Goal: Task Accomplishment & Management: Complete application form

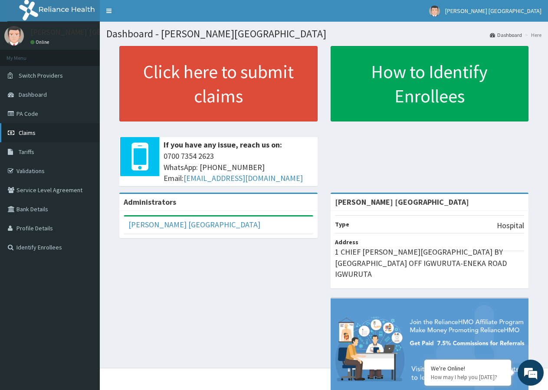
click at [27, 134] on span "Claims" at bounding box center [27, 133] width 17 height 8
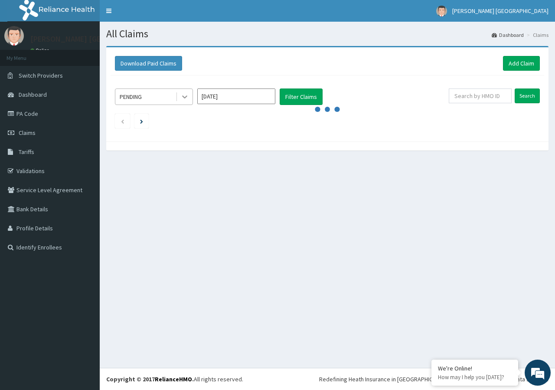
click at [184, 95] on icon at bounding box center [184, 96] width 9 height 9
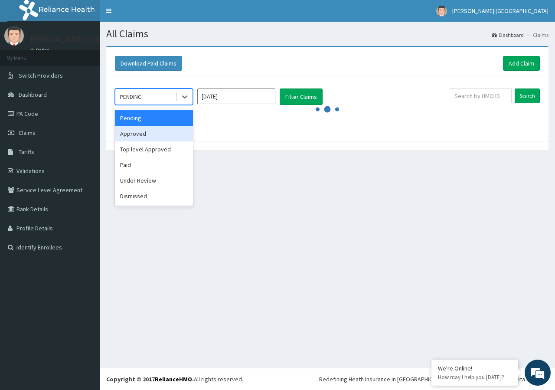
click at [156, 139] on div "Approved" at bounding box center [154, 134] width 78 height 16
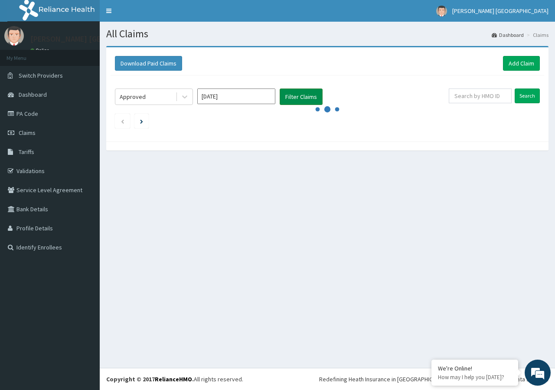
click at [296, 98] on button "Filter Claims" at bounding box center [301, 96] width 43 height 16
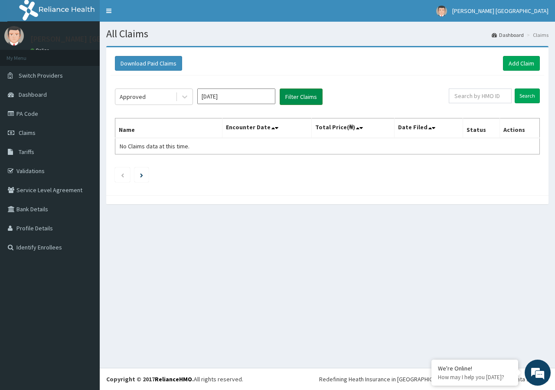
click at [296, 98] on button "Filter Claims" at bounding box center [301, 96] width 43 height 16
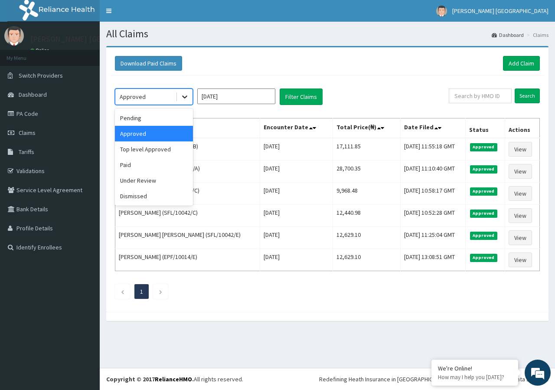
click at [183, 99] on icon at bounding box center [184, 96] width 9 height 9
click at [141, 165] on div "Paid" at bounding box center [154, 165] width 78 height 16
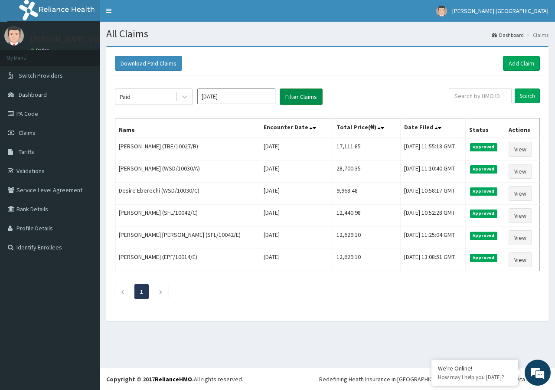
click at [306, 99] on button "Filter Claims" at bounding box center [301, 96] width 43 height 16
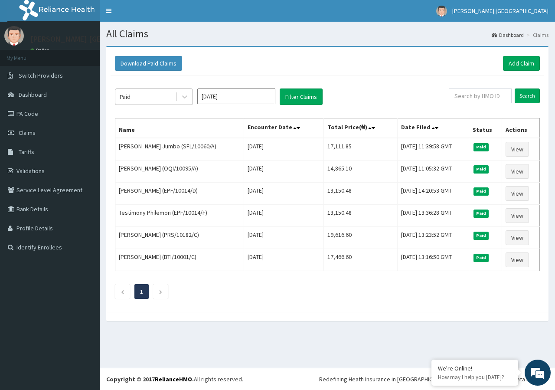
click at [174, 95] on div "Paid" at bounding box center [145, 97] width 60 height 14
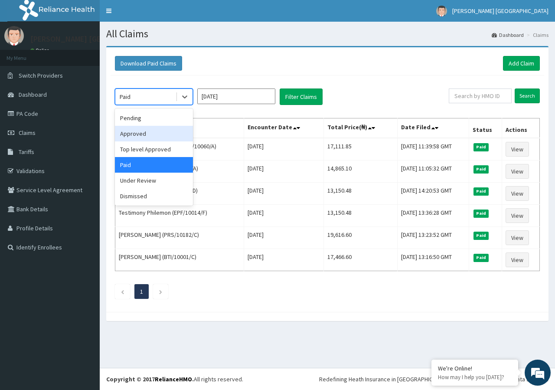
click at [152, 133] on div "Approved" at bounding box center [154, 134] width 78 height 16
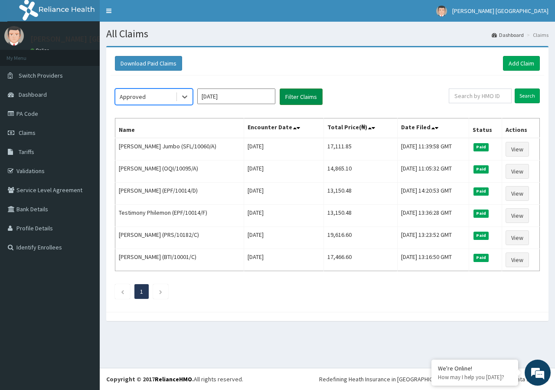
click at [305, 96] on button "Filter Claims" at bounding box center [301, 96] width 43 height 16
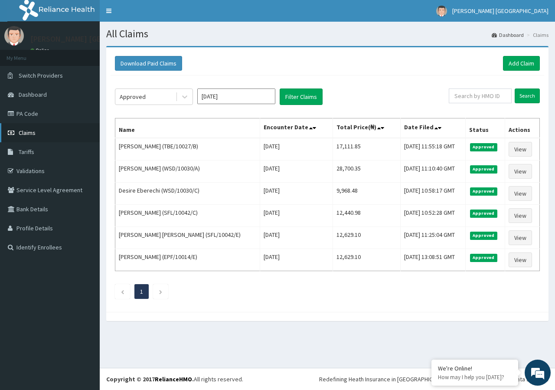
click at [30, 132] on span "Claims" at bounding box center [27, 133] width 17 height 8
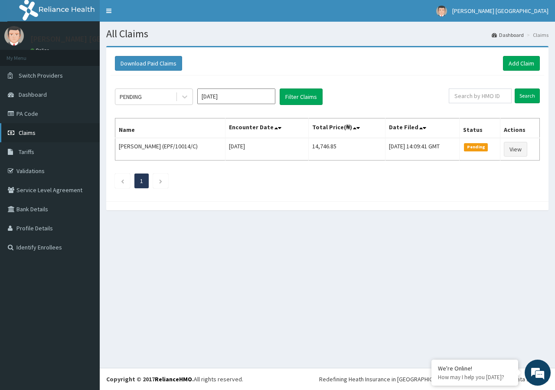
click at [44, 128] on link "Claims" at bounding box center [50, 132] width 100 height 19
click at [45, 133] on link "Claims" at bounding box center [50, 132] width 100 height 19
click at [48, 95] on link "Dashboard" at bounding box center [50, 94] width 100 height 19
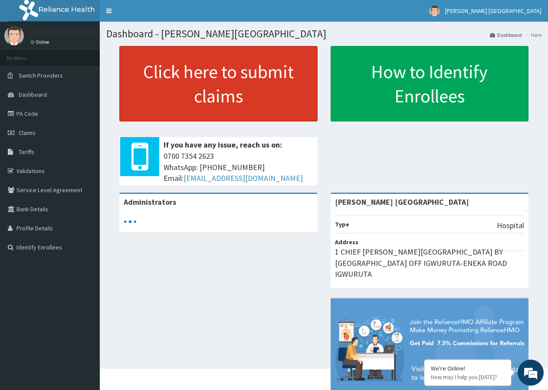
click at [254, 85] on link "Click here to submit claims" at bounding box center [218, 83] width 198 height 75
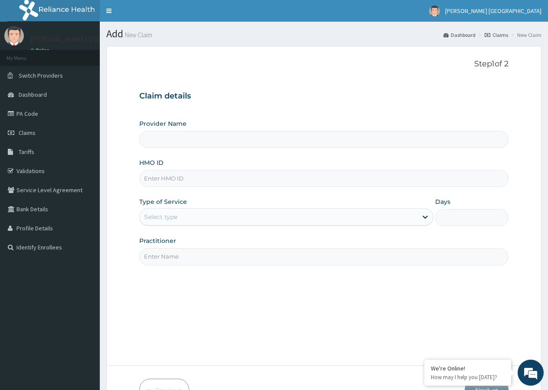
type input "[PERSON_NAME] [GEOGRAPHIC_DATA]"
click at [175, 179] on input "HMO ID" at bounding box center [323, 178] width 369 height 17
type input "SFL/10042/B"
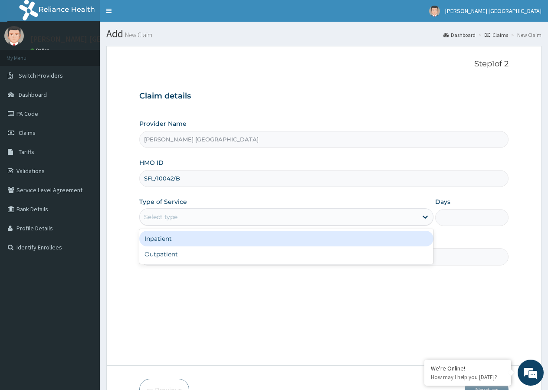
click at [180, 219] on div "Select type" at bounding box center [278, 217] width 277 height 14
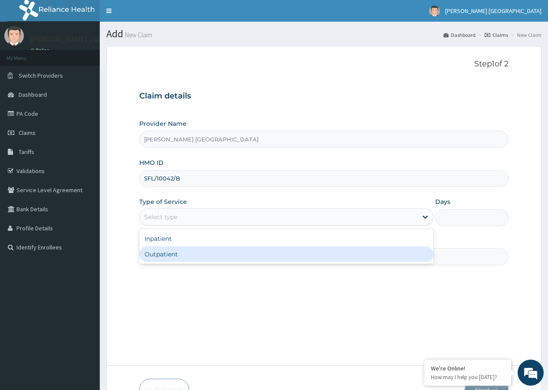
click at [169, 256] on div "Outpatient" at bounding box center [285, 254] width 293 height 16
type input "1"
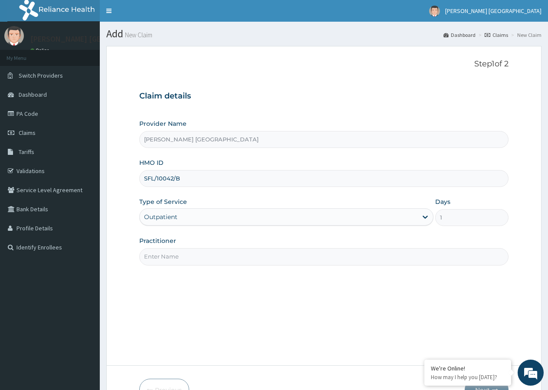
click at [153, 257] on input "Practitioner" at bounding box center [323, 256] width 369 height 17
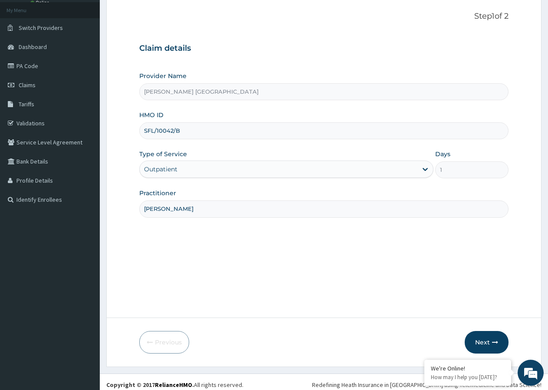
scroll to position [53, 0]
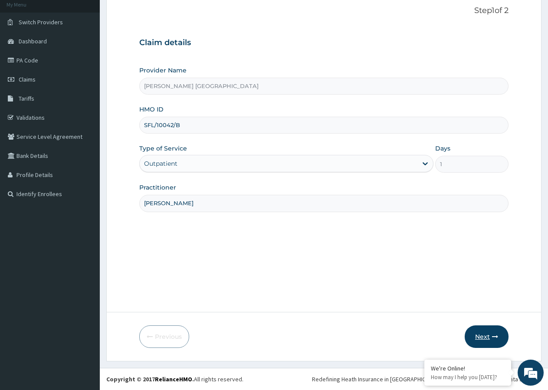
type input "[PERSON_NAME]"
click at [484, 335] on button "Next" at bounding box center [486, 336] width 44 height 23
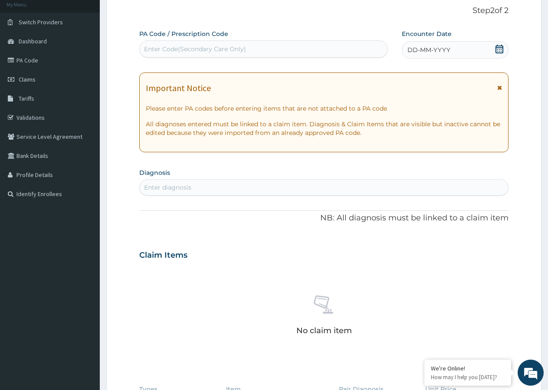
click at [433, 50] on span "DD-MM-YYYY" at bounding box center [428, 50] width 43 height 9
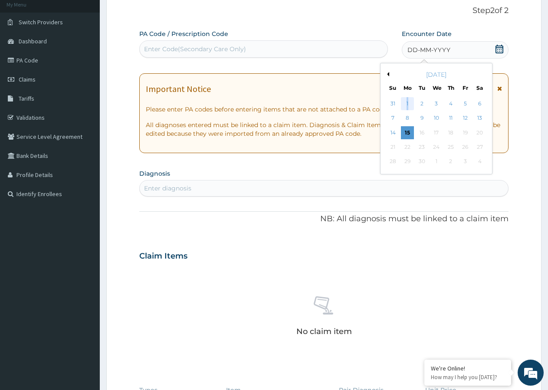
click at [407, 105] on div "1" at bounding box center [407, 103] width 13 height 13
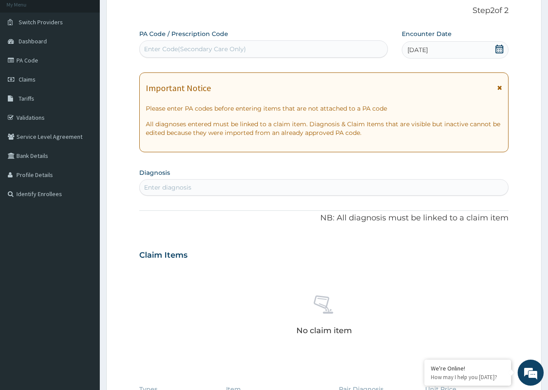
click at [497, 47] on icon at bounding box center [499, 49] width 9 height 9
click at [353, 96] on div "Important Notice" at bounding box center [324, 90] width 356 height 14
click at [500, 87] on icon at bounding box center [499, 88] width 5 height 6
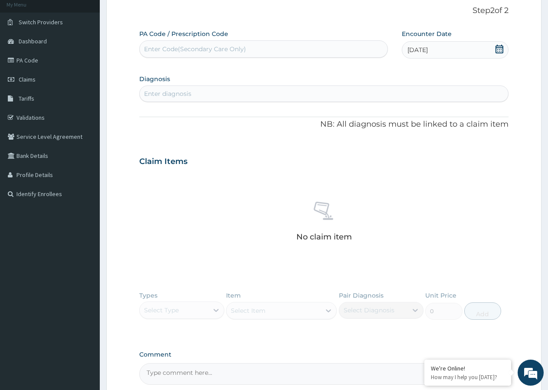
click at [167, 91] on div "Enter diagnosis" at bounding box center [167, 93] width 47 height 9
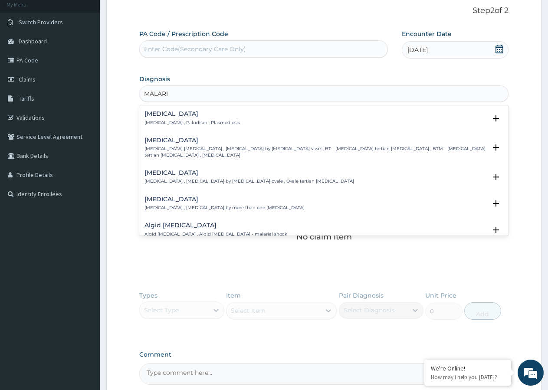
type input "[MEDICAL_DATA]"
click at [160, 121] on p "[MEDICAL_DATA] , Paludism , Plasmodiosis" at bounding box center [191, 123] width 95 height 6
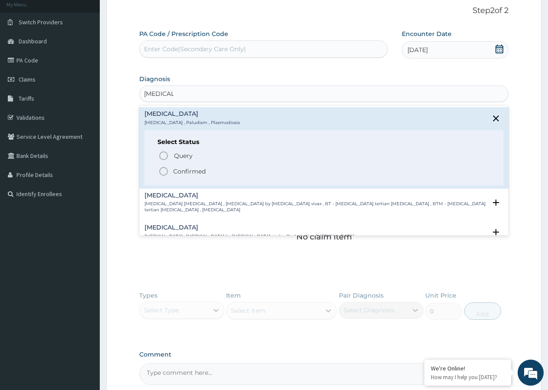
click at [163, 171] on icon "status option filled" at bounding box center [163, 171] width 10 height 10
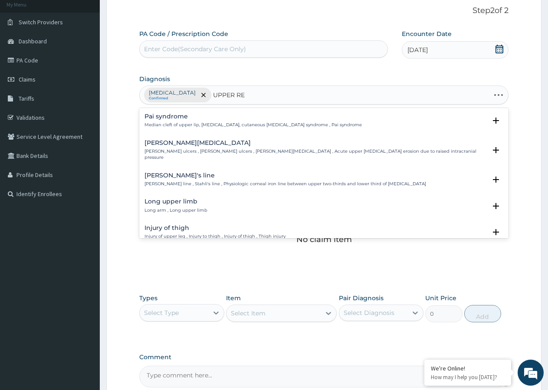
type input "UPPER RES"
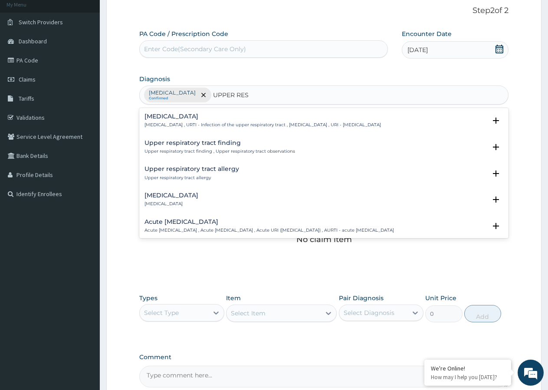
click at [156, 119] on h4 "[MEDICAL_DATA]" at bounding box center [262, 116] width 236 height 7
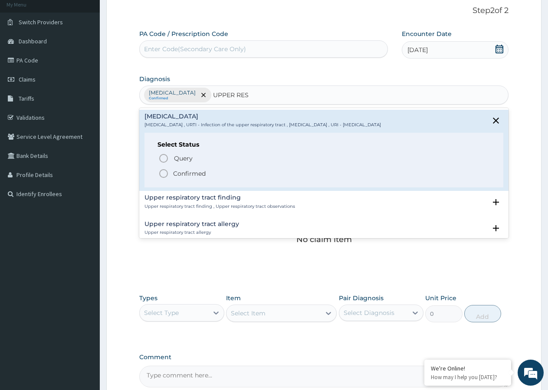
click at [162, 173] on icon "status option filled" at bounding box center [163, 173] width 10 height 10
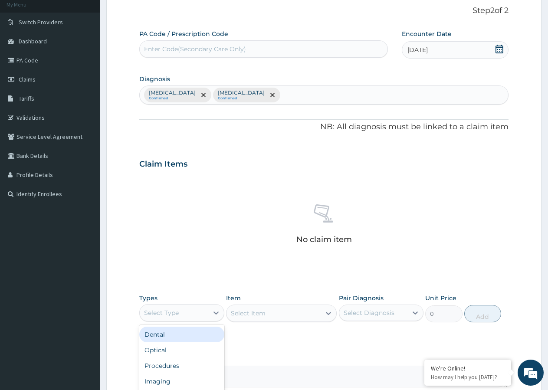
click at [185, 313] on div "Select Type" at bounding box center [174, 313] width 68 height 14
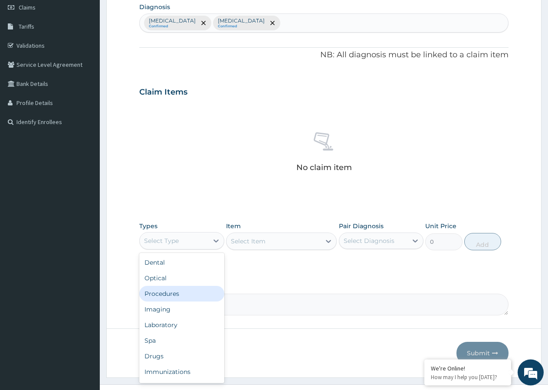
scroll to position [142, 0]
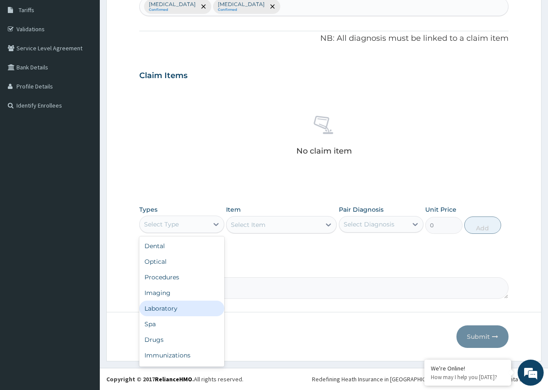
click at [183, 310] on div "Laboratory" at bounding box center [181, 308] width 85 height 16
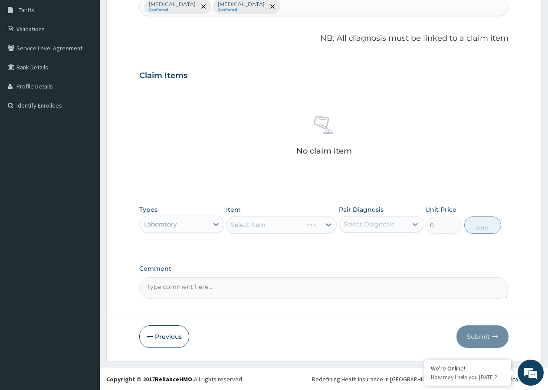
click at [293, 227] on div "Select Item" at bounding box center [281, 224] width 111 height 17
click at [277, 223] on div "Select Item" at bounding box center [281, 224] width 111 height 17
click at [281, 226] on div "Select Item" at bounding box center [273, 225] width 94 height 14
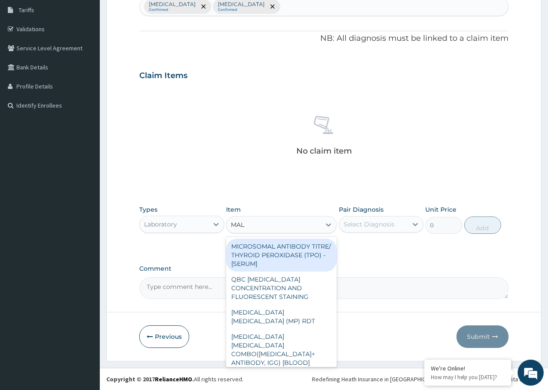
type input "MALA"
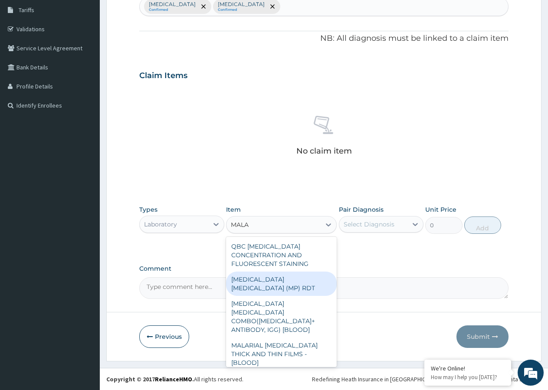
click at [288, 282] on div "[MEDICAL_DATA] [MEDICAL_DATA] (MP) RDT" at bounding box center [281, 283] width 111 height 24
type input "1612.5"
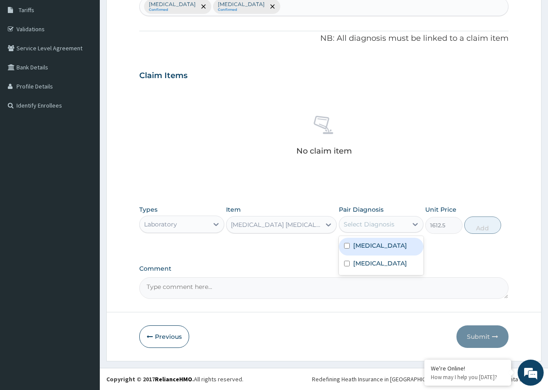
click at [364, 225] on div "Select Diagnosis" at bounding box center [368, 224] width 51 height 9
click at [346, 244] on input "checkbox" at bounding box center [347, 246] width 6 height 6
checkbox input "true"
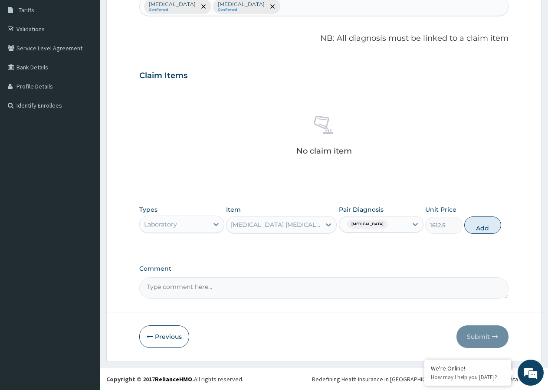
click at [473, 225] on button "Add" at bounding box center [482, 224] width 37 height 17
type input "0"
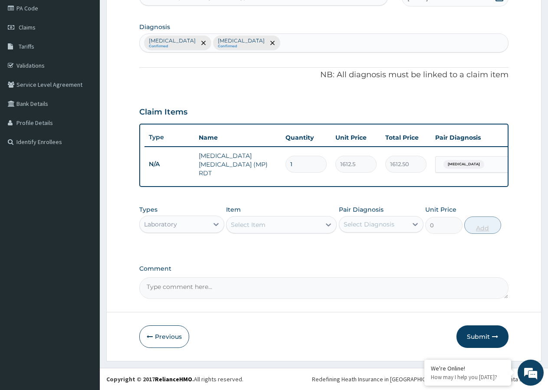
scroll to position [108, 0]
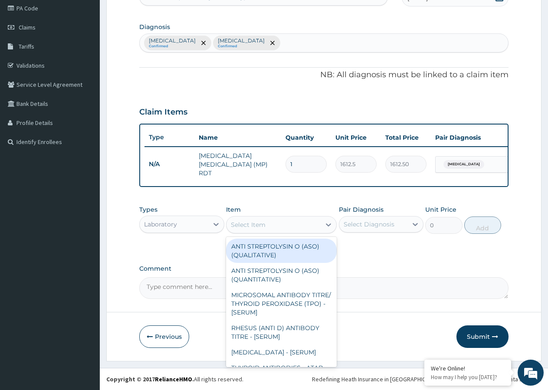
click at [274, 224] on div "Select Item" at bounding box center [273, 225] width 94 height 14
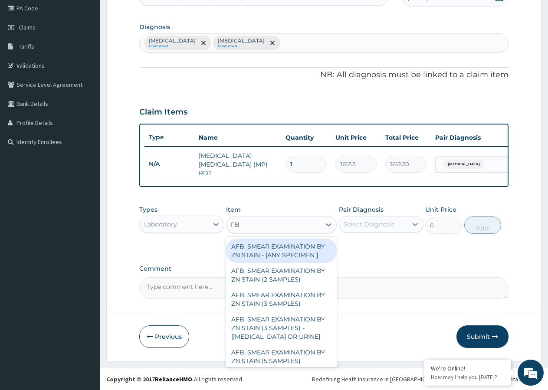
type input "FBC"
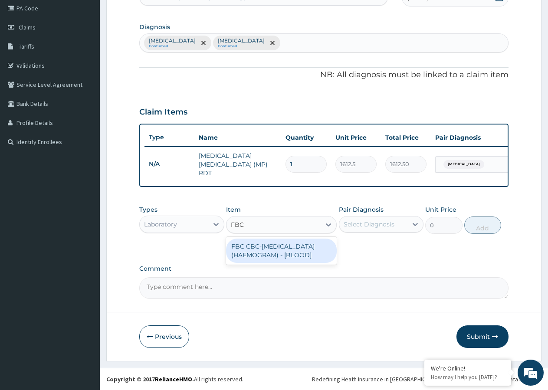
click at [276, 255] on div "FBC CBC-[MEDICAL_DATA] (HAEMOGRAM) - [BLOOD]" at bounding box center [281, 250] width 111 height 24
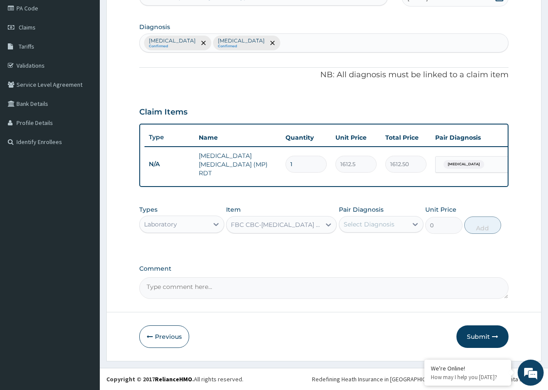
type input "4300"
click at [360, 225] on div "Select Diagnosis" at bounding box center [368, 224] width 51 height 9
click at [346, 266] on input "checkbox" at bounding box center [347, 264] width 6 height 6
checkbox input "true"
click at [479, 225] on button "Add" at bounding box center [482, 224] width 37 height 17
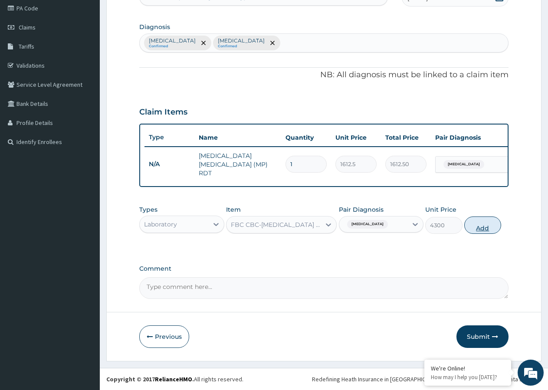
type input "0"
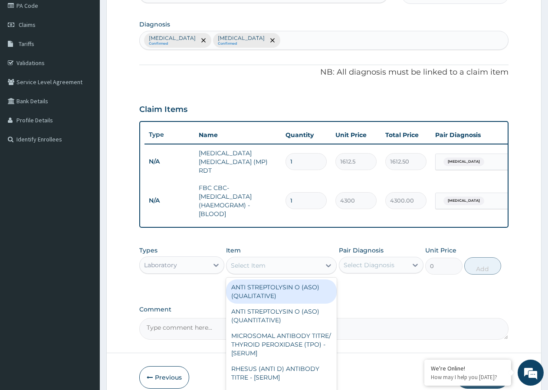
click at [250, 270] on div "Select Item" at bounding box center [248, 265] width 35 height 9
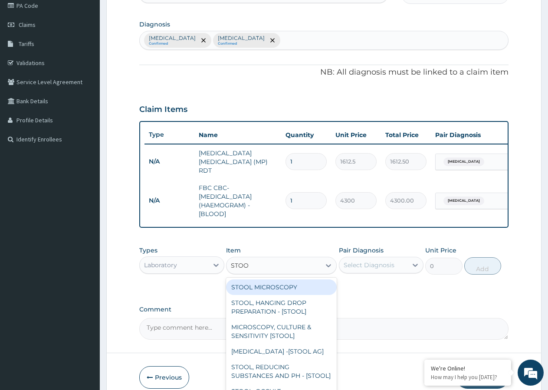
type input "STOOL"
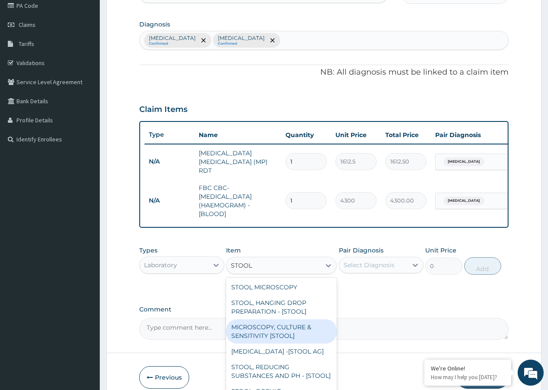
click at [272, 332] on div "MICROSCOPY, CULTURE & SENSITIVITY [STOOL]" at bounding box center [281, 331] width 111 height 24
type input "4837.5"
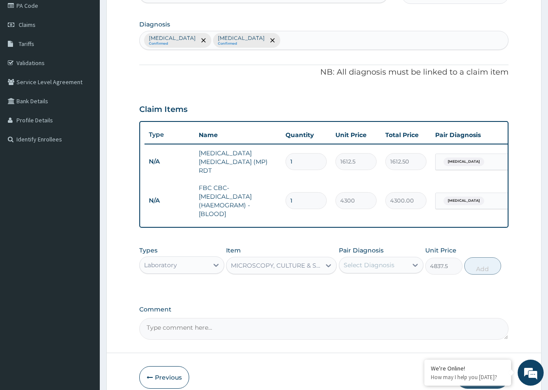
click at [364, 269] on div "Select Diagnosis" at bounding box center [368, 265] width 51 height 9
click at [348, 307] on input "checkbox" at bounding box center [347, 304] width 6 height 6
checkbox input "true"
click at [482, 267] on button "Add" at bounding box center [482, 265] width 37 height 17
type input "0"
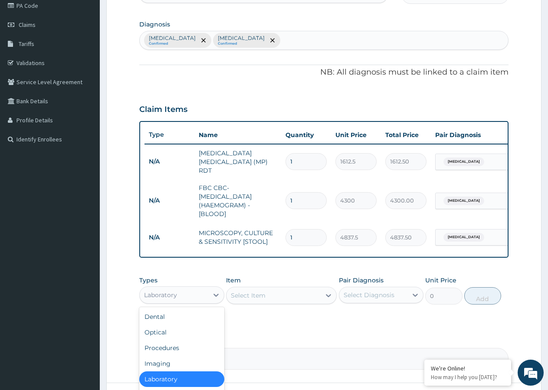
click at [202, 300] on div "Laboratory" at bounding box center [174, 295] width 68 height 14
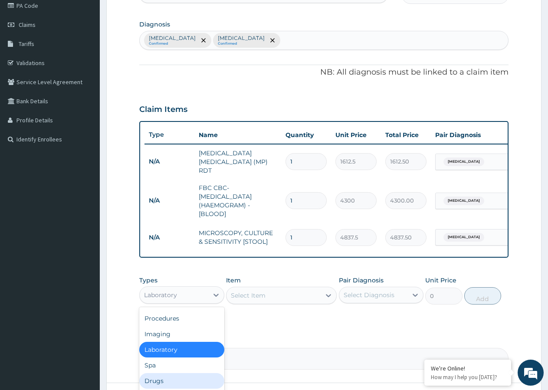
click at [187, 381] on div "Drugs" at bounding box center [181, 381] width 85 height 16
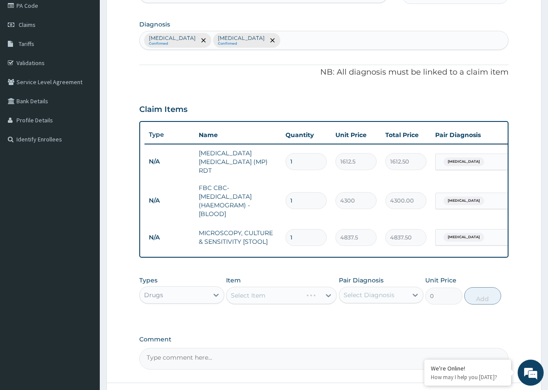
click at [265, 296] on div "Select Item" at bounding box center [281, 295] width 111 height 17
click at [291, 295] on div "Select Item" at bounding box center [273, 295] width 94 height 14
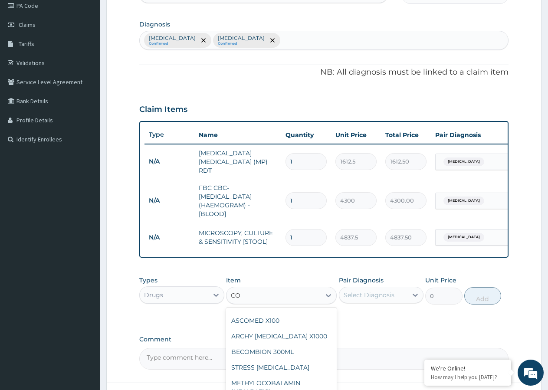
scroll to position [0, 0]
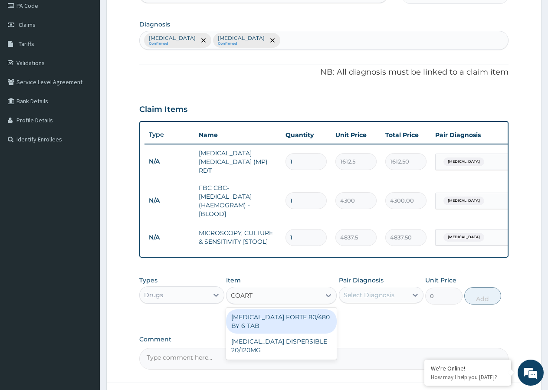
type input "COARTE"
click at [280, 324] on div "COARTEM FORTE 80/480 BY 6 TAB" at bounding box center [281, 321] width 111 height 24
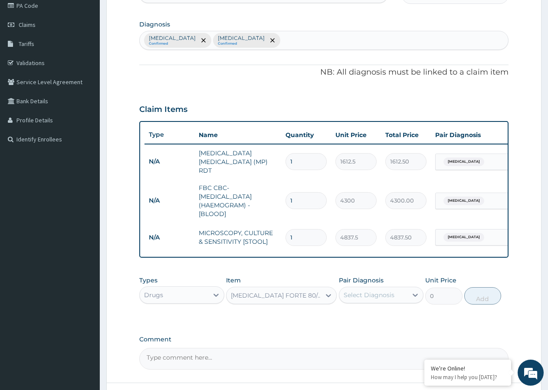
type input "449.35"
click at [385, 299] on div "Select Diagnosis" at bounding box center [368, 294] width 51 height 9
click at [348, 319] on input "checkbox" at bounding box center [347, 316] width 6 height 6
checkbox input "true"
click at [476, 301] on button "Add" at bounding box center [482, 295] width 37 height 17
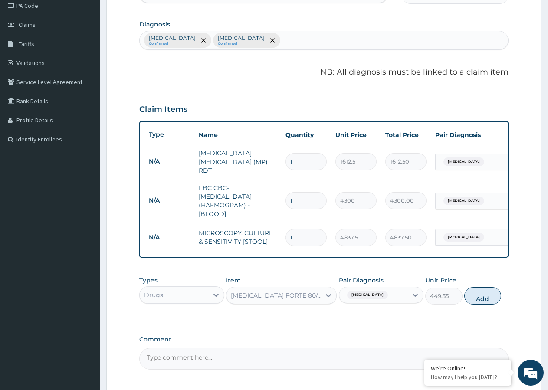
type input "0"
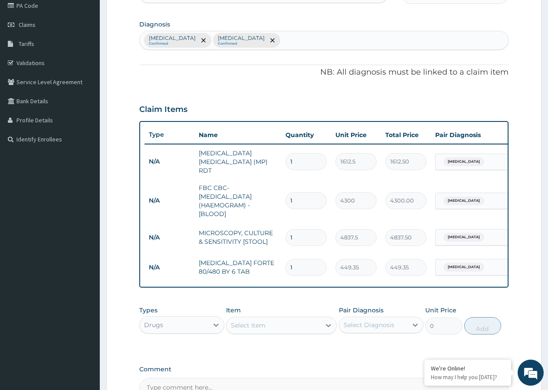
type input "0.00"
type input "6"
type input "2696.10"
type input "6"
click at [271, 327] on div "Select Item" at bounding box center [273, 325] width 94 height 14
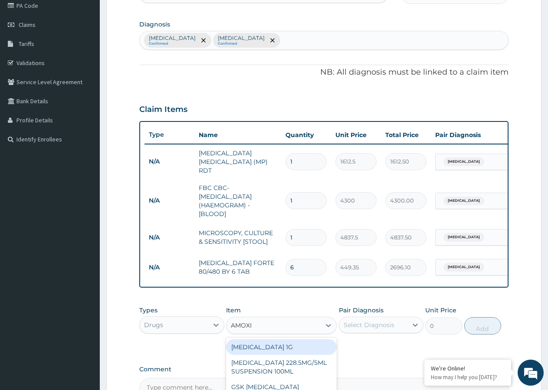
type input "AMOXIL"
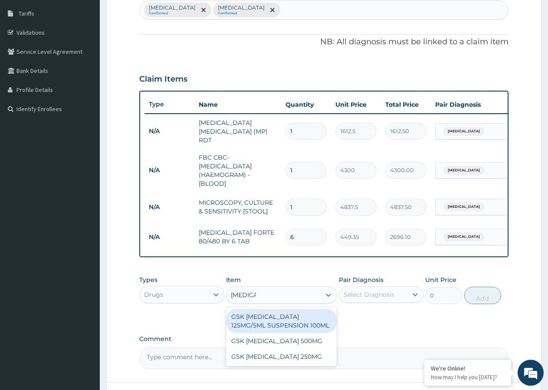
scroll to position [196, 0]
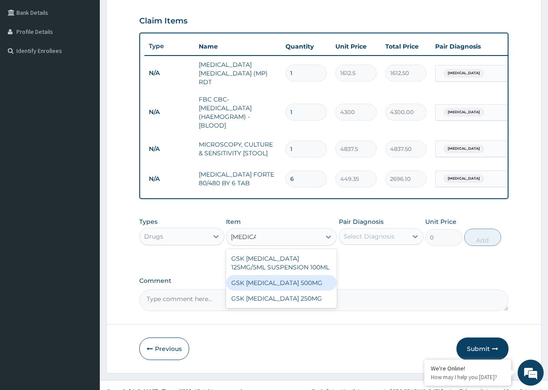
click at [279, 286] on div "GSK AMOXIL 500MG" at bounding box center [281, 283] width 111 height 16
type input "59.125"
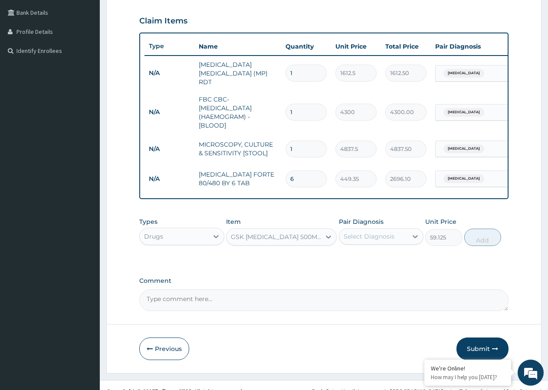
click at [377, 241] on div "Select Diagnosis" at bounding box center [368, 236] width 51 height 9
click at [347, 278] on input "checkbox" at bounding box center [347, 276] width 6 height 6
checkbox input "true"
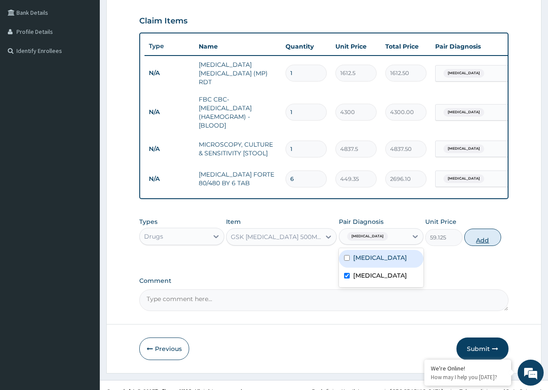
click at [483, 239] on button "Add" at bounding box center [482, 236] width 37 height 17
type input "0"
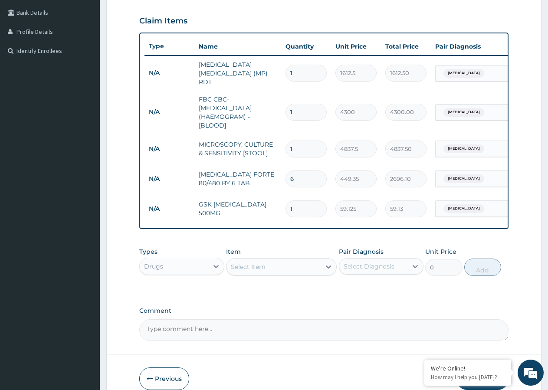
type input "10"
type input "591.25"
type input "10"
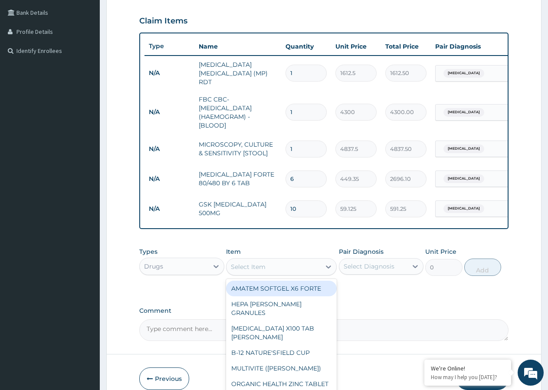
click at [270, 266] on div "Select Item" at bounding box center [273, 267] width 94 height 14
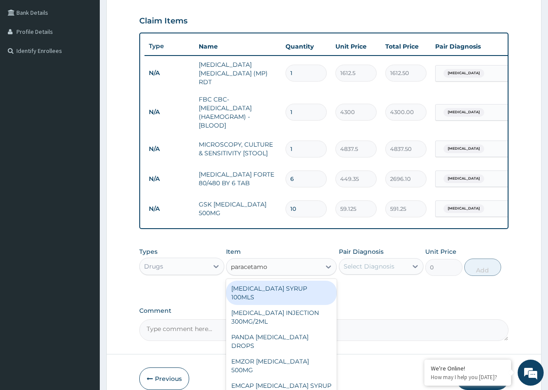
type input "paracetamol"
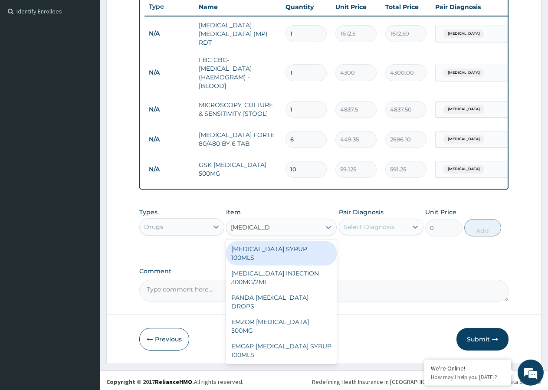
scroll to position [241, 0]
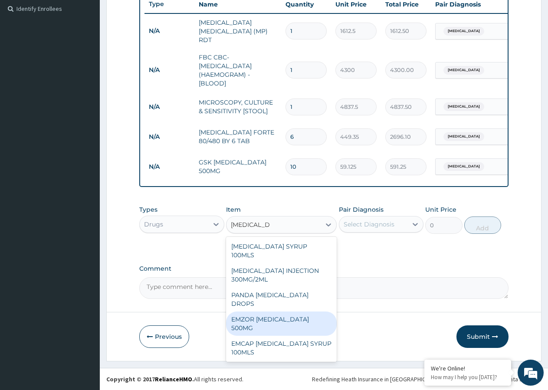
click at [287, 311] on div "EMZOR PARACETAMOL 500MG" at bounding box center [281, 323] width 111 height 24
type input "23.65"
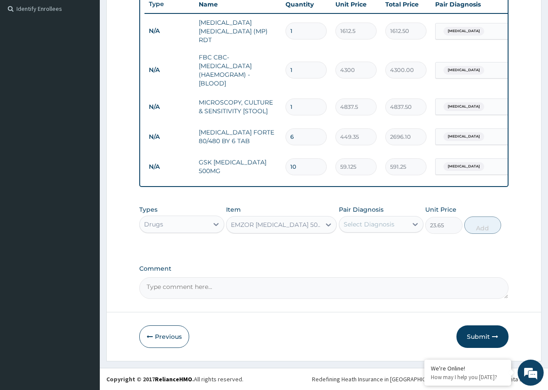
click at [360, 223] on div "Select Diagnosis" at bounding box center [368, 224] width 51 height 9
click at [346, 266] on input "checkbox" at bounding box center [347, 264] width 6 height 6
checkbox input "true"
click at [478, 226] on button "Add" at bounding box center [482, 224] width 37 height 17
type input "0"
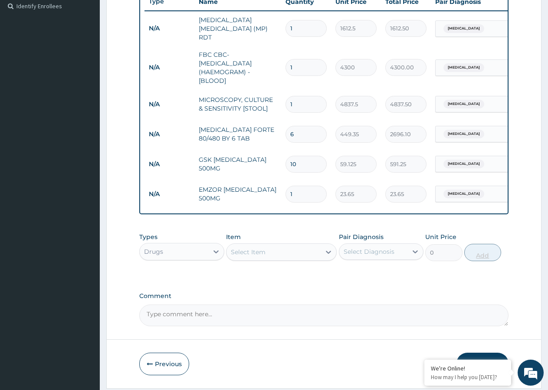
type input "0.00"
type input "2"
type input "47.30"
type input "20"
type input "473.00"
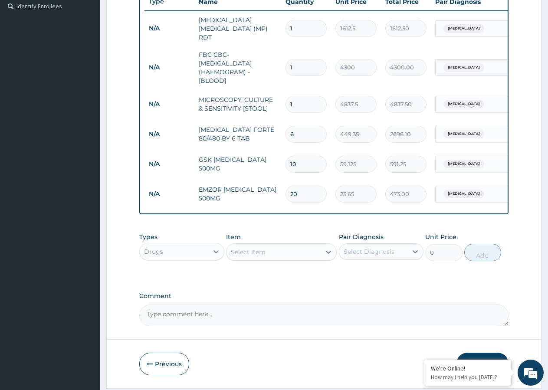
type input "20"
click at [268, 256] on div "Select Item" at bounding box center [273, 252] width 94 height 14
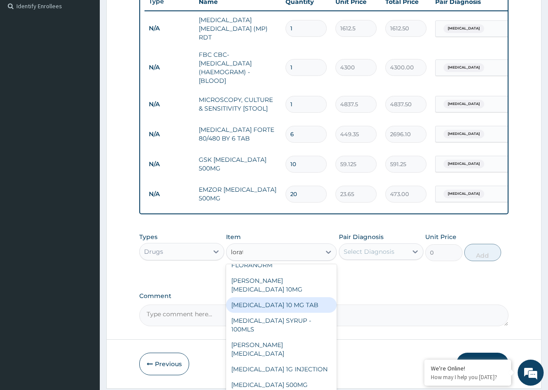
scroll to position [0, 0]
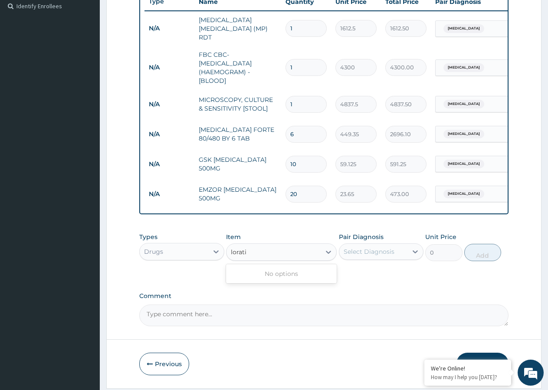
type input "lorat"
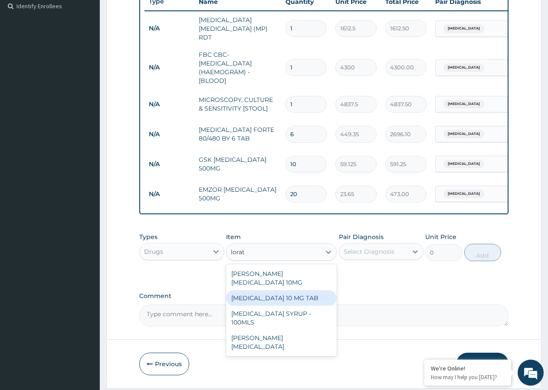
click at [273, 292] on div "LORATADINE 10 MG TAB" at bounding box center [281, 298] width 111 height 16
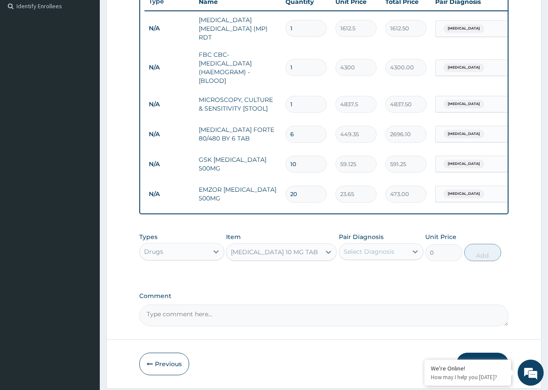
type input "59.125"
click at [371, 253] on div "Select Diagnosis" at bounding box center [368, 251] width 51 height 9
click at [345, 293] on input "checkbox" at bounding box center [347, 291] width 6 height 6
checkbox input "true"
click at [485, 251] on button "Add" at bounding box center [482, 252] width 37 height 17
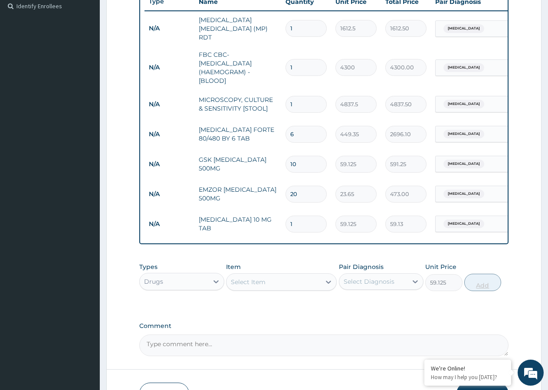
type input "0"
type input "0.00"
type input "5"
type input "295.63"
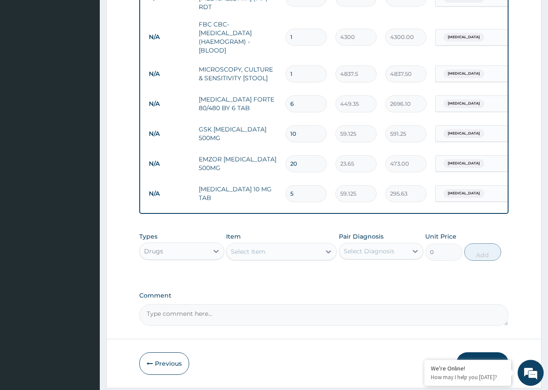
scroll to position [285, 0]
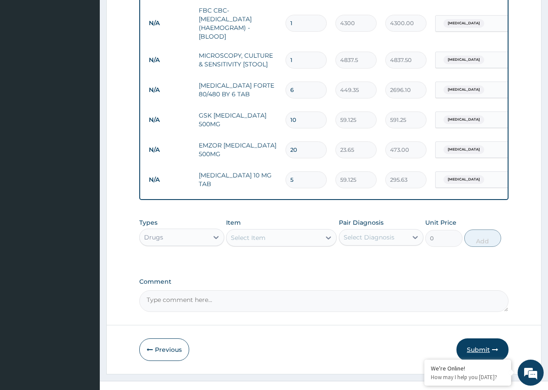
type input "5"
click at [475, 349] on button "Submit" at bounding box center [482, 349] width 52 height 23
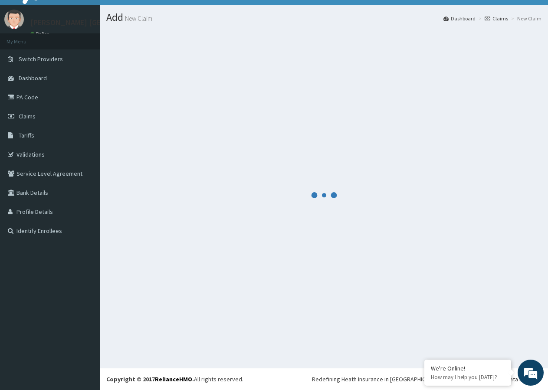
scroll to position [16, 0]
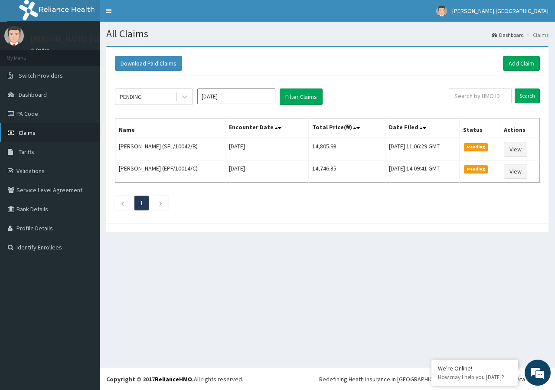
click at [40, 130] on link "Claims" at bounding box center [50, 132] width 100 height 19
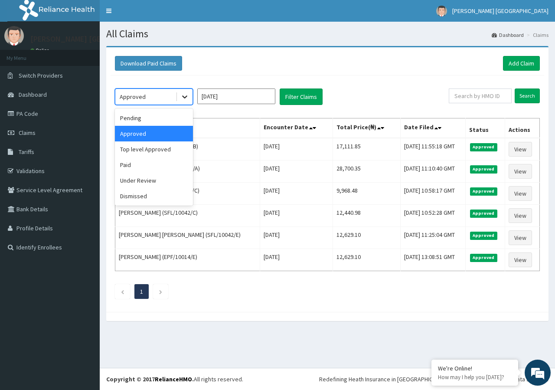
click at [182, 98] on icon at bounding box center [184, 96] width 9 height 9
click at [140, 164] on div "Paid" at bounding box center [154, 165] width 78 height 16
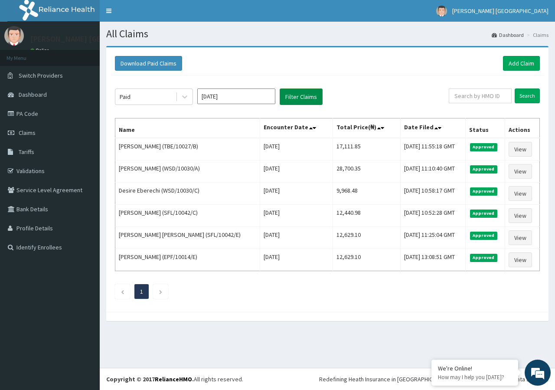
click at [285, 99] on button "Filter Claims" at bounding box center [301, 96] width 43 height 16
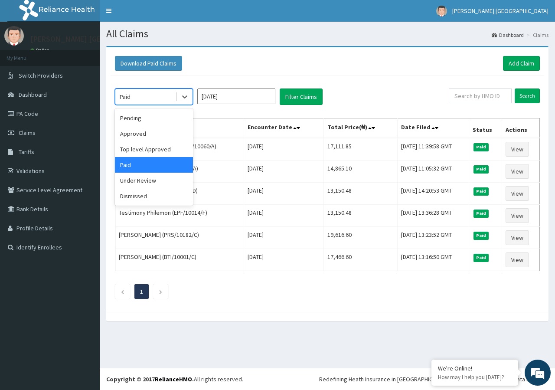
click at [161, 89] on div "Paid" at bounding box center [154, 96] width 78 height 16
click at [156, 180] on div "Under Review" at bounding box center [154, 181] width 78 height 16
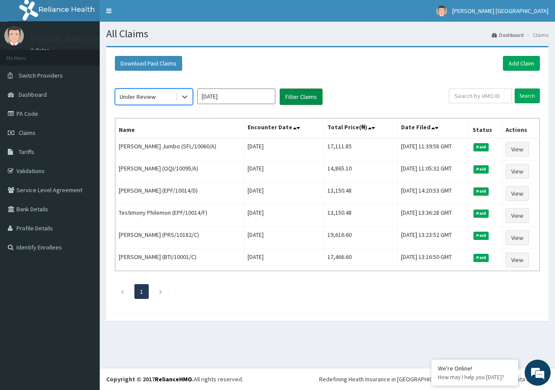
click at [293, 98] on button "Filter Claims" at bounding box center [301, 96] width 43 height 16
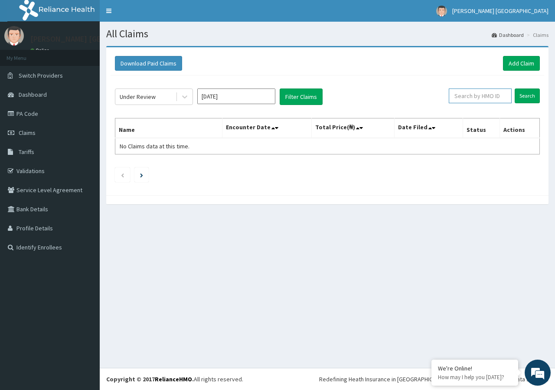
click at [466, 99] on input "text" at bounding box center [480, 95] width 63 height 15
type input "SFL/10042/B"
click at [525, 93] on input "Search" at bounding box center [527, 95] width 25 height 15
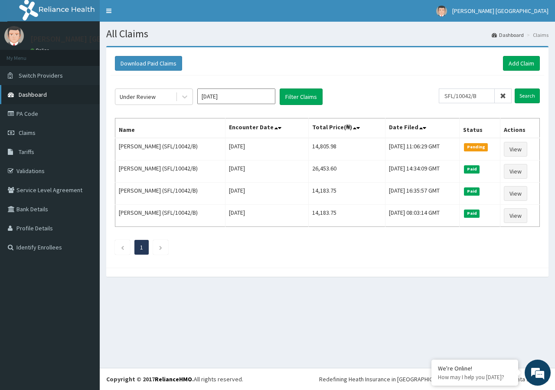
click at [43, 91] on span "Dashboard" at bounding box center [33, 95] width 28 height 8
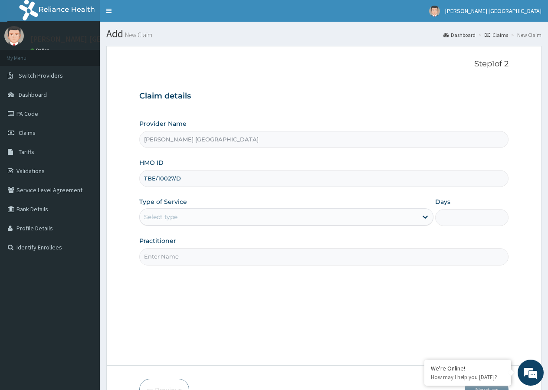
type input "TBE/10027/D"
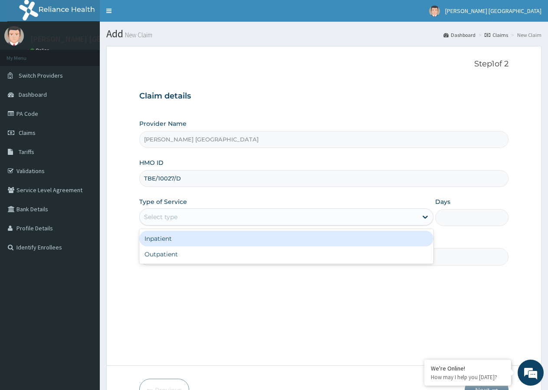
click at [174, 217] on div "Select type" at bounding box center [160, 216] width 33 height 9
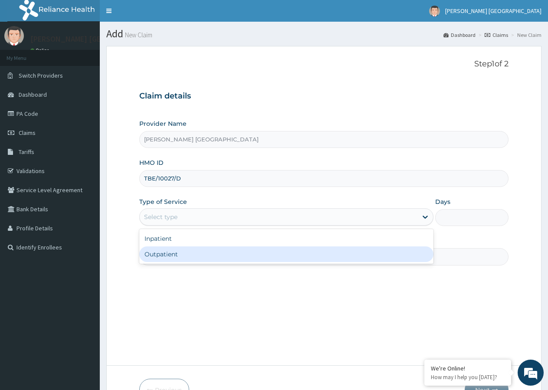
click at [157, 255] on div "Outpatient" at bounding box center [285, 254] width 293 height 16
type input "1"
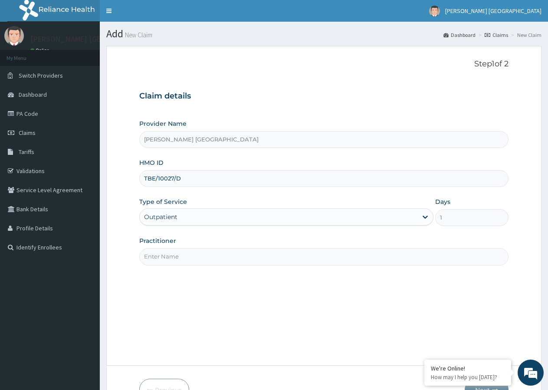
click at [160, 257] on input "Practitioner" at bounding box center [323, 256] width 369 height 17
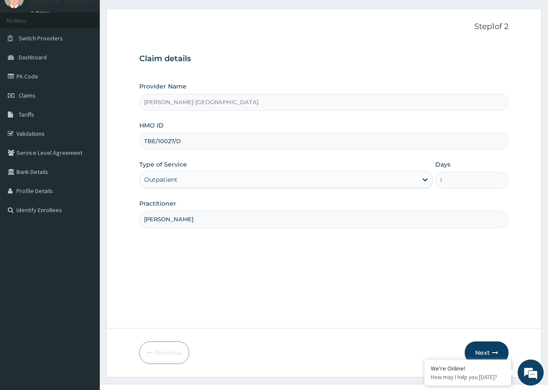
scroll to position [53, 0]
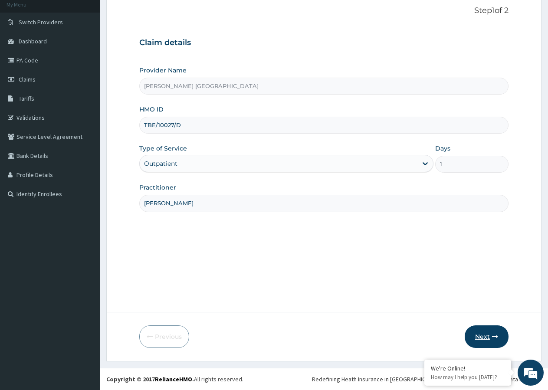
type input "[PERSON_NAME]"
click at [483, 333] on button "Next" at bounding box center [486, 336] width 44 height 23
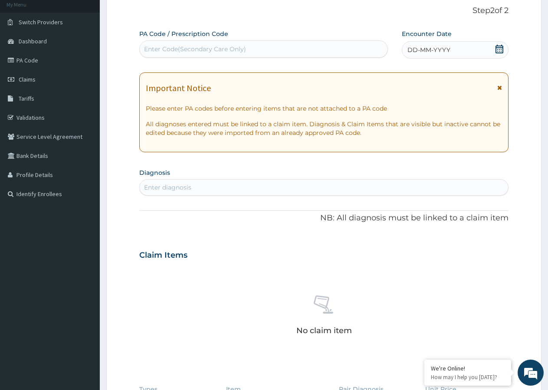
click at [499, 88] on icon at bounding box center [499, 88] width 5 height 6
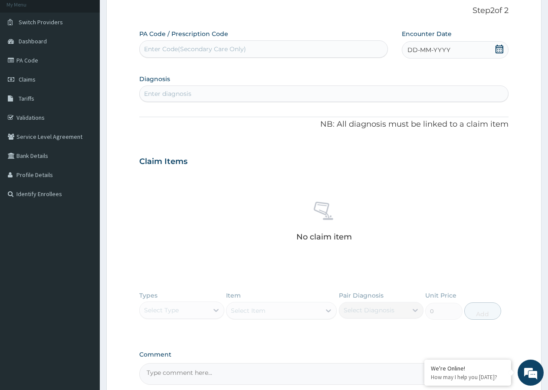
click at [170, 91] on div "Enter diagnosis" at bounding box center [167, 93] width 47 height 9
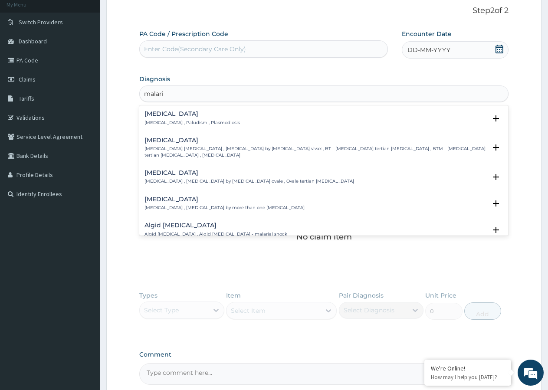
type input "malaria"
click at [169, 121] on p "[MEDICAL_DATA] , Paludism , Plasmodiosis" at bounding box center [191, 123] width 95 height 6
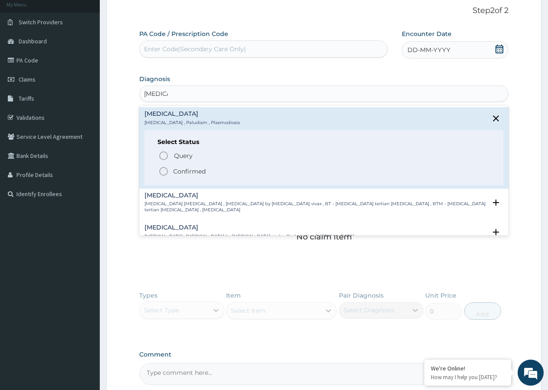
click at [165, 172] on icon "status option filled" at bounding box center [163, 171] width 10 height 10
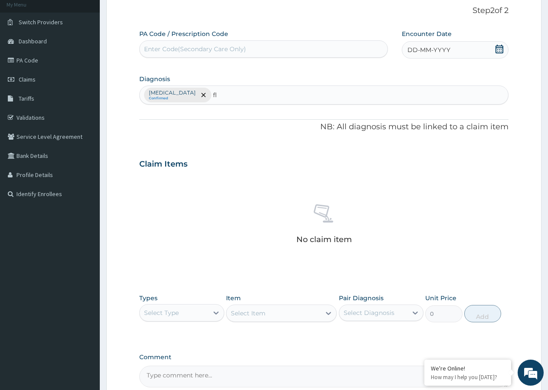
type input "f"
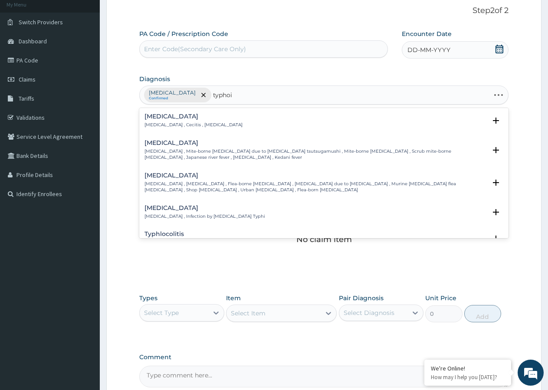
type input "typhoid"
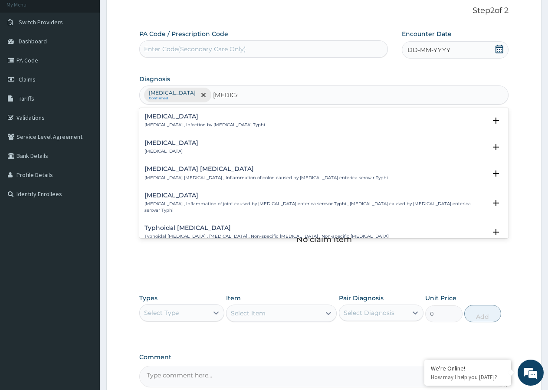
click at [192, 122] on p "[MEDICAL_DATA] , Infection by [MEDICAL_DATA] Typhi" at bounding box center [204, 125] width 121 height 6
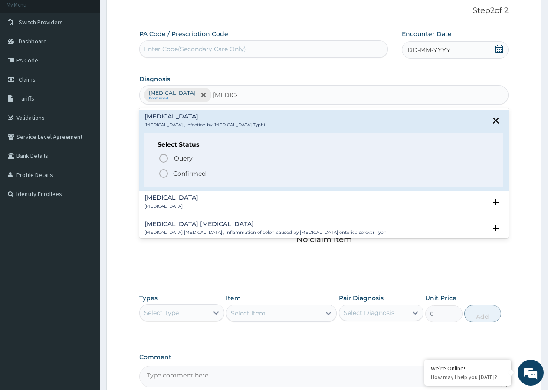
click at [163, 173] on icon "status option filled" at bounding box center [163, 173] width 10 height 10
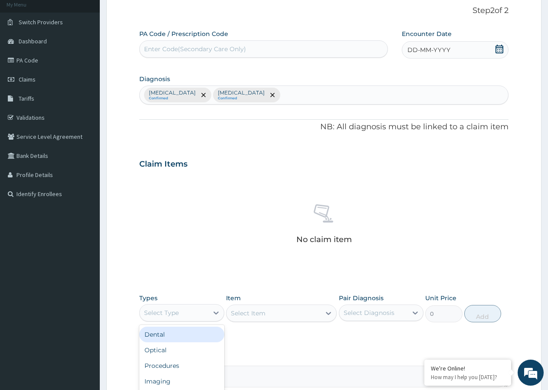
click at [198, 318] on div "Select Type" at bounding box center [174, 313] width 68 height 14
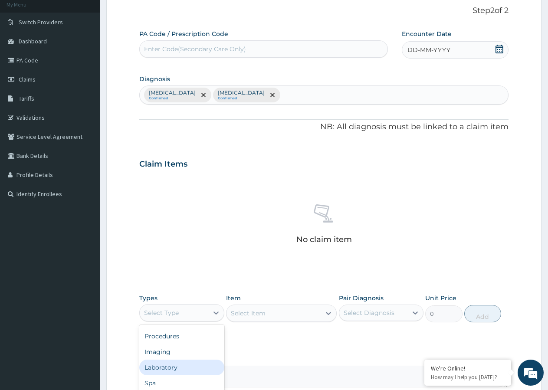
click at [177, 368] on div "Laboratory" at bounding box center [181, 367] width 85 height 16
click at [254, 314] on div "Select Item" at bounding box center [281, 312] width 111 height 17
click at [282, 316] on div "Select Item" at bounding box center [281, 312] width 111 height 17
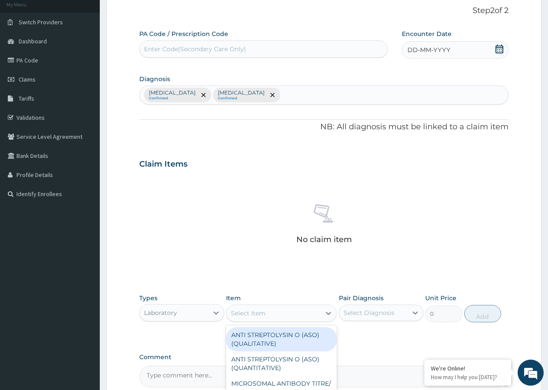
click at [288, 315] on div "Select Item" at bounding box center [273, 313] width 94 height 14
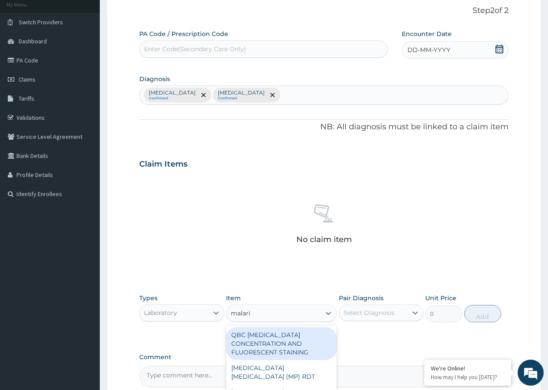
type input "malaria"
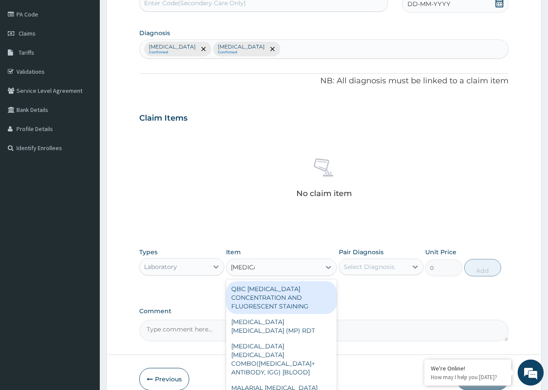
scroll to position [142, 0]
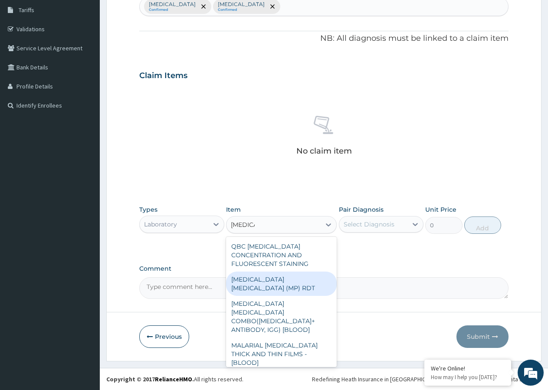
click at [281, 278] on div "[MEDICAL_DATA] [MEDICAL_DATA] (MP) RDT" at bounding box center [281, 283] width 111 height 24
type input "1612.5"
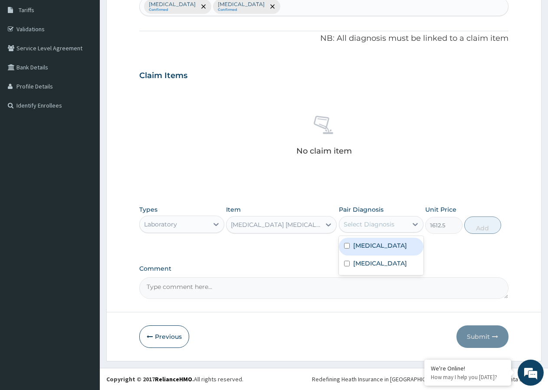
click at [370, 225] on div "Select Diagnosis" at bounding box center [368, 224] width 51 height 9
click at [345, 244] on input "checkbox" at bounding box center [347, 246] width 6 height 6
checkbox input "true"
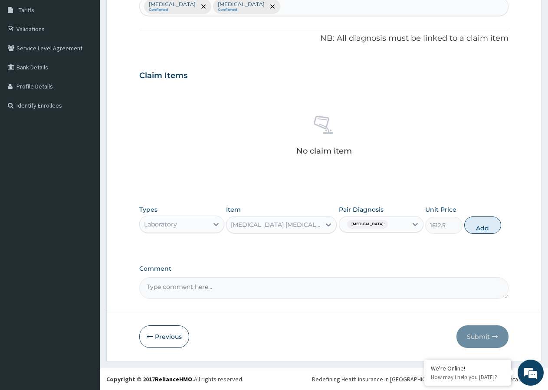
click at [485, 220] on button "Add" at bounding box center [482, 224] width 37 height 17
type input "0"
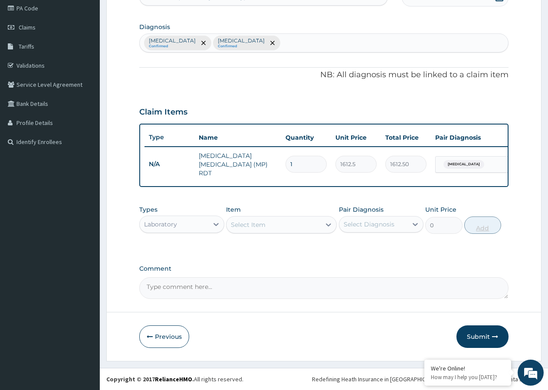
scroll to position [108, 0]
click at [269, 227] on div "Select Item" at bounding box center [273, 225] width 94 height 14
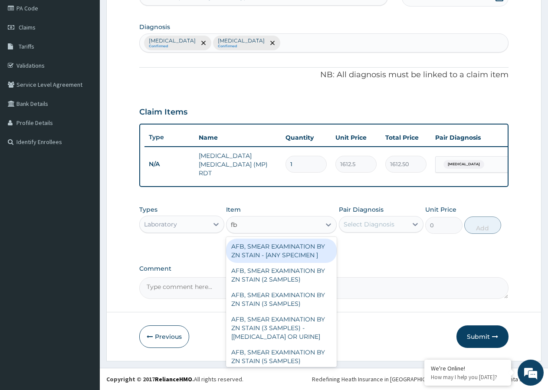
type input "fbc"
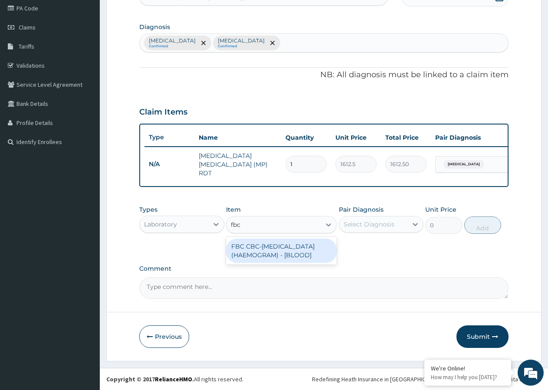
click at [257, 252] on div "FBC CBC-[MEDICAL_DATA] (HAEMOGRAM) - [BLOOD]" at bounding box center [281, 250] width 111 height 24
type input "4300"
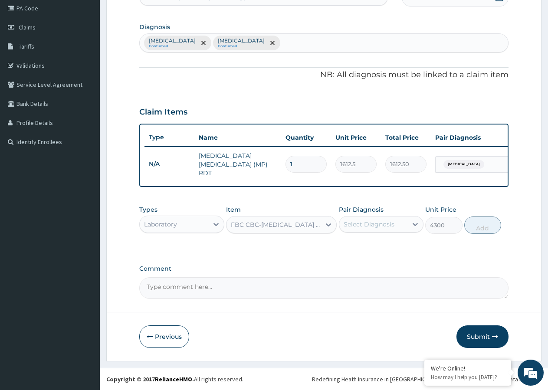
click at [383, 225] on div "Select Diagnosis" at bounding box center [368, 224] width 51 height 9
click at [348, 263] on input "checkbox" at bounding box center [347, 264] width 6 height 6
checkbox input "true"
click at [482, 228] on button "Add" at bounding box center [482, 224] width 37 height 17
type input "0"
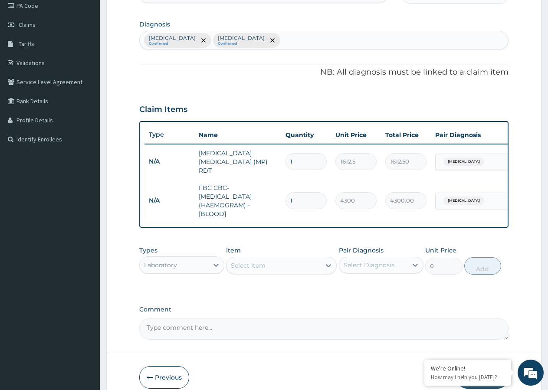
click at [282, 271] on div "Select Item" at bounding box center [273, 265] width 94 height 14
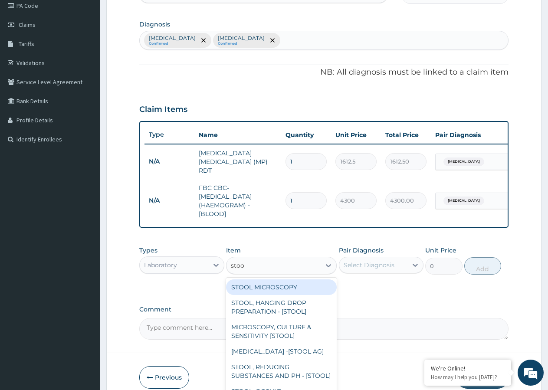
type input "stool"
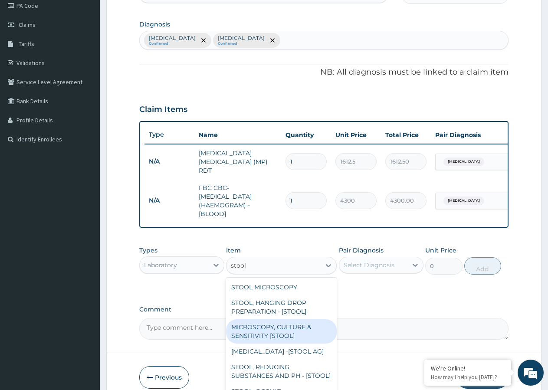
click at [293, 332] on div "MICROSCOPY, CULTURE & SENSITIVITY [STOOL]" at bounding box center [281, 331] width 111 height 24
type input "4837.5"
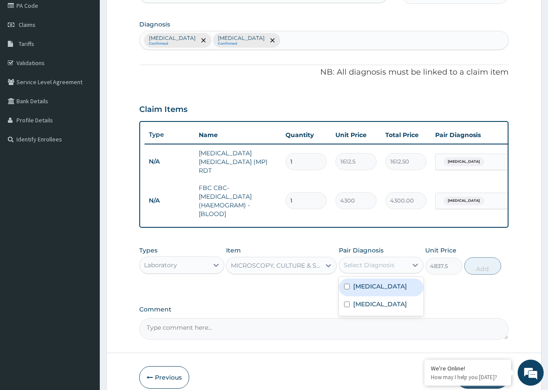
click at [376, 269] on div "Select Diagnosis" at bounding box center [368, 265] width 51 height 9
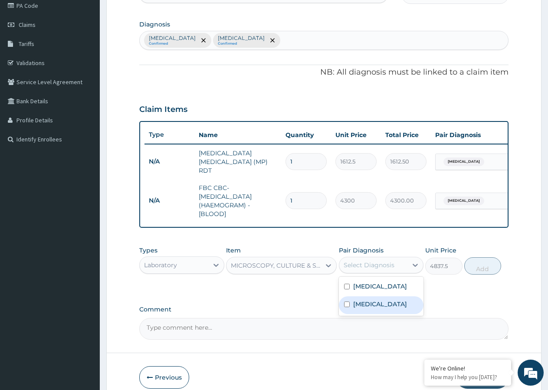
click at [349, 307] on input "checkbox" at bounding box center [347, 304] width 6 height 6
checkbox input "true"
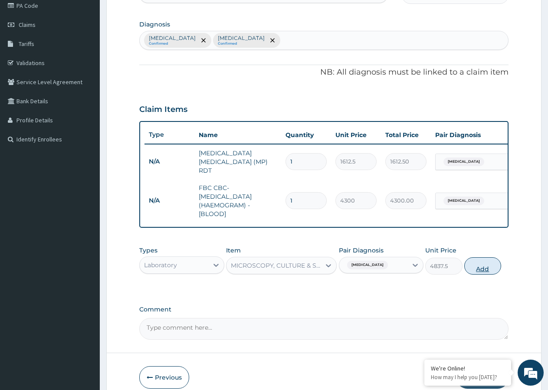
click at [483, 271] on button "Add" at bounding box center [482, 265] width 37 height 17
type input "0"
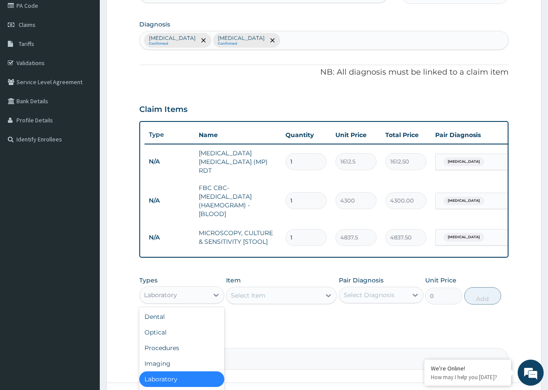
click at [207, 301] on div "Laboratory" at bounding box center [174, 295] width 68 height 14
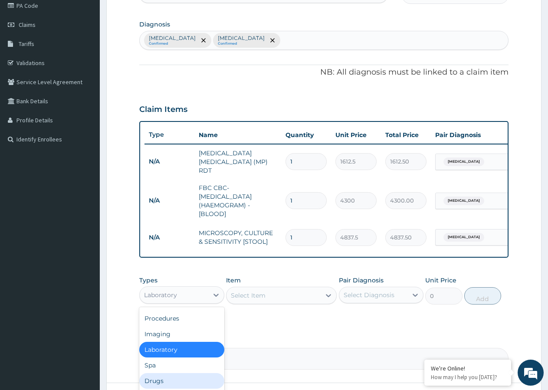
click at [168, 381] on div "Drugs" at bounding box center [181, 381] width 85 height 16
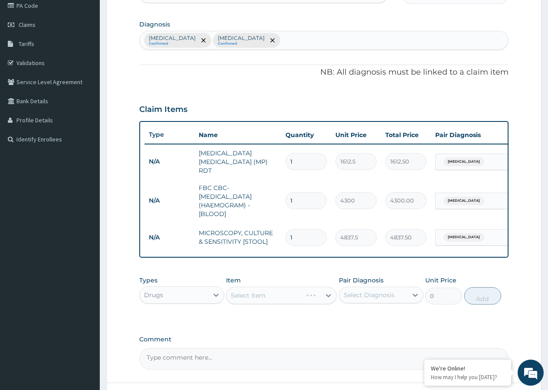
click at [268, 300] on div "Select Item" at bounding box center [281, 295] width 111 height 17
click at [277, 296] on div "Select Item" at bounding box center [281, 295] width 111 height 17
click at [304, 298] on div "Select Item" at bounding box center [281, 295] width 111 height 17
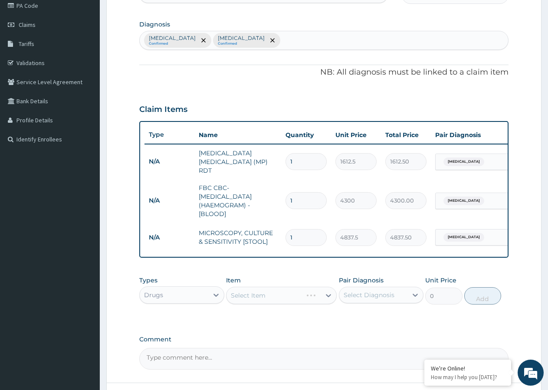
click at [304, 298] on div "Select Item" at bounding box center [281, 295] width 111 height 17
click at [313, 300] on div "Select Item" at bounding box center [281, 295] width 111 height 17
click at [303, 297] on div "Select Item" at bounding box center [281, 295] width 111 height 17
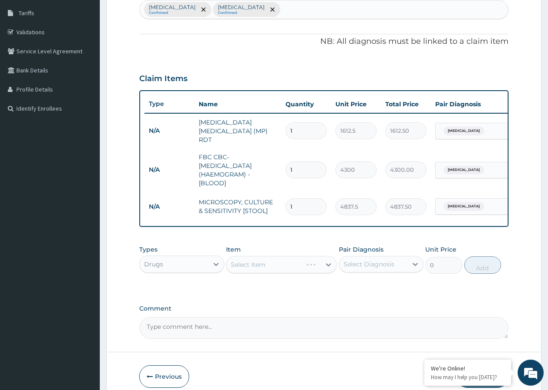
scroll to position [152, 0]
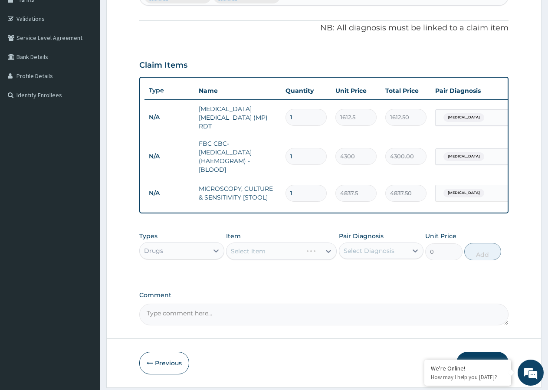
click at [301, 251] on div "Select Item" at bounding box center [281, 250] width 111 height 17
click at [311, 254] on div "Select Item" at bounding box center [281, 250] width 111 height 17
click at [356, 292] on div "PA Code / Prescription Code Enter Code(Secondary Care Only) Encounter Date DD-M…" at bounding box center [323, 128] width 369 height 394
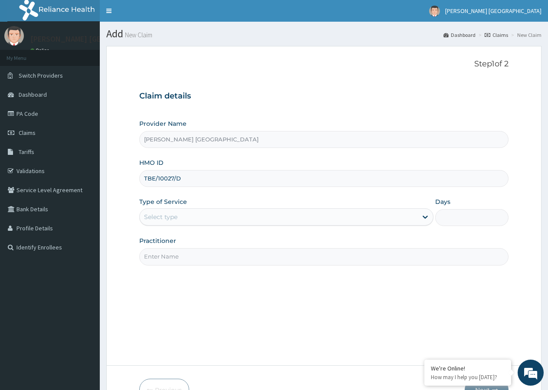
type input "TBE/10027/D"
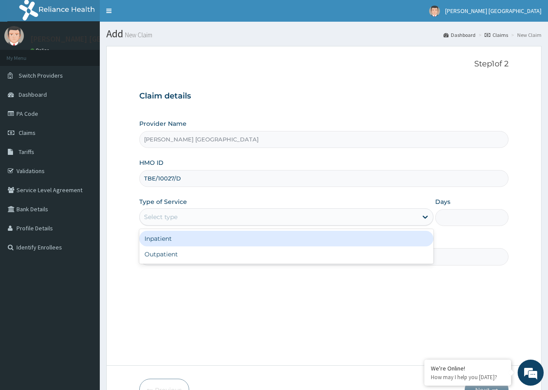
click at [176, 218] on div "Select type" at bounding box center [160, 216] width 33 height 9
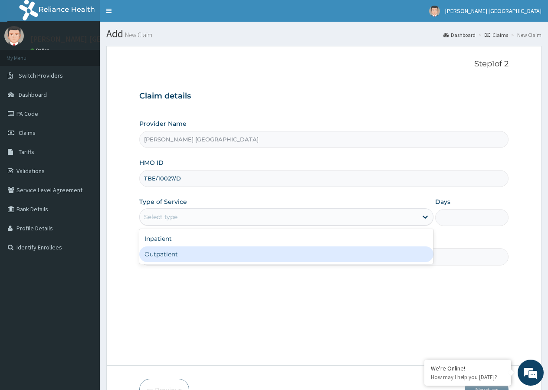
click at [162, 258] on div "Outpatient" at bounding box center [285, 254] width 293 height 16
type input "1"
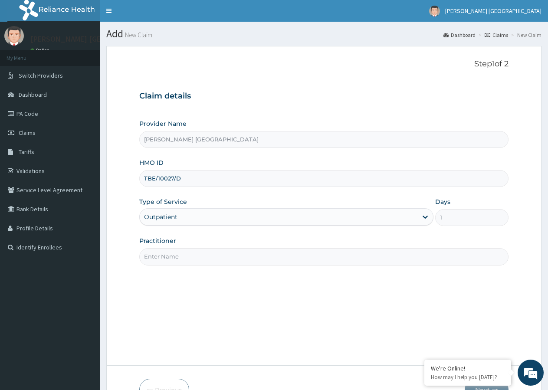
click at [162, 258] on input "Practitioner" at bounding box center [323, 256] width 369 height 17
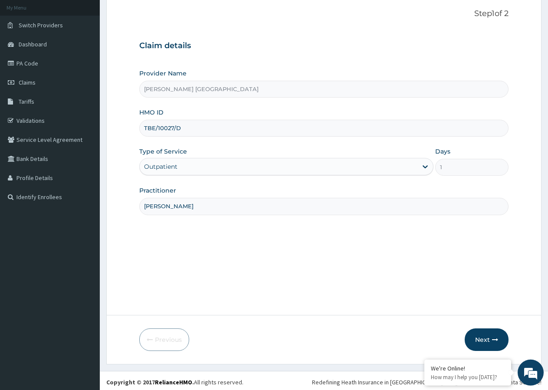
scroll to position [53, 0]
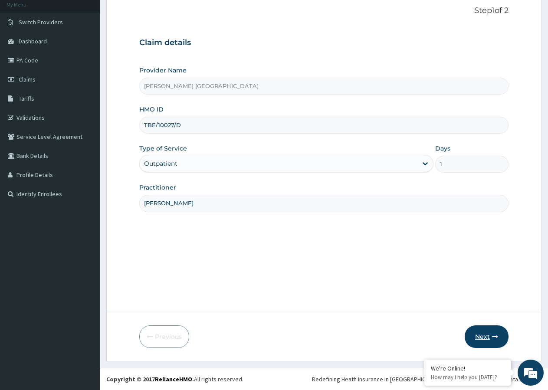
type input "[PERSON_NAME]"
click at [487, 334] on button "Next" at bounding box center [486, 336] width 44 height 23
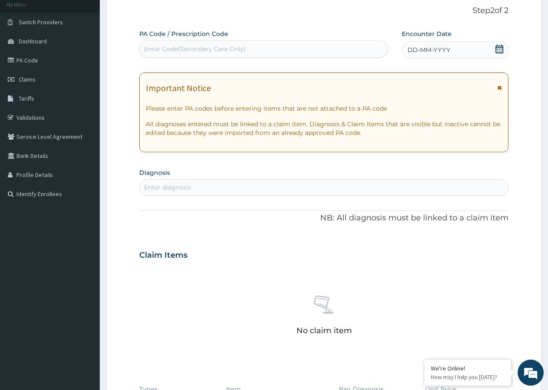
click at [497, 50] on icon at bounding box center [499, 49] width 9 height 9
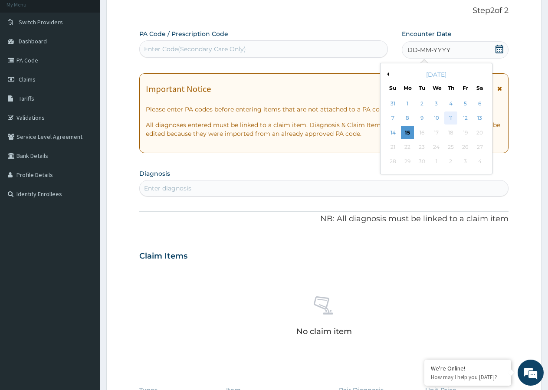
click at [453, 121] on div "11" at bounding box center [450, 118] width 13 height 13
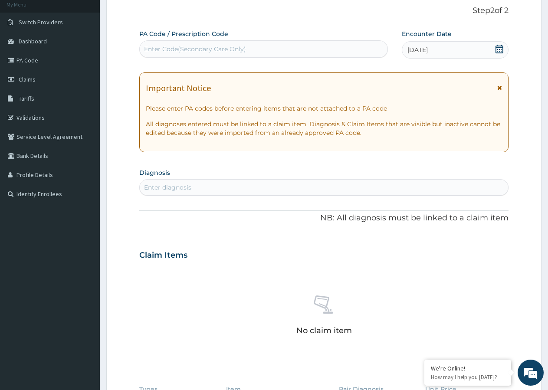
click at [499, 88] on icon at bounding box center [499, 88] width 5 height 6
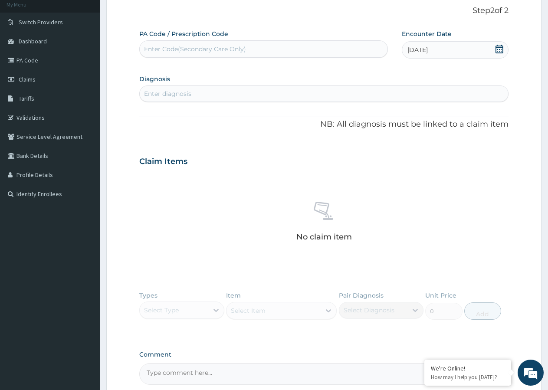
click at [197, 93] on div "Enter diagnosis" at bounding box center [324, 94] width 368 height 14
type input "[MEDICAL_DATA]"
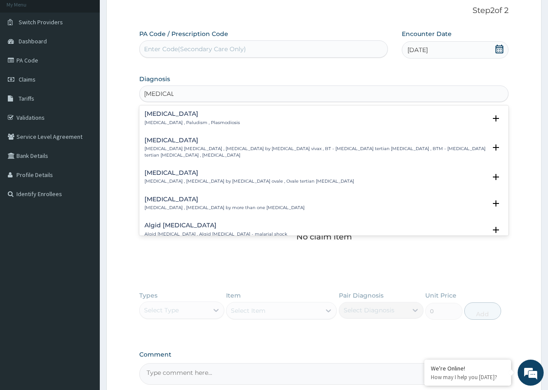
click at [176, 123] on p "[MEDICAL_DATA] , Paludism , Plasmodiosis" at bounding box center [191, 123] width 95 height 6
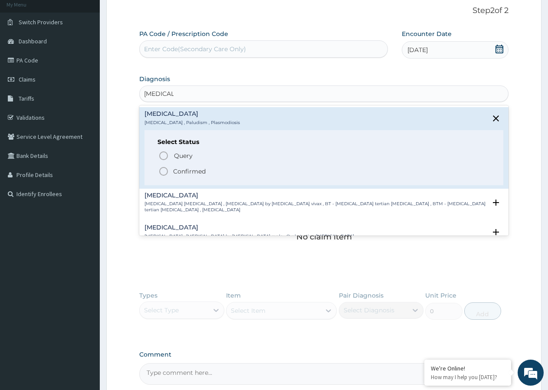
click at [164, 170] on icon "status option filled" at bounding box center [163, 171] width 10 height 10
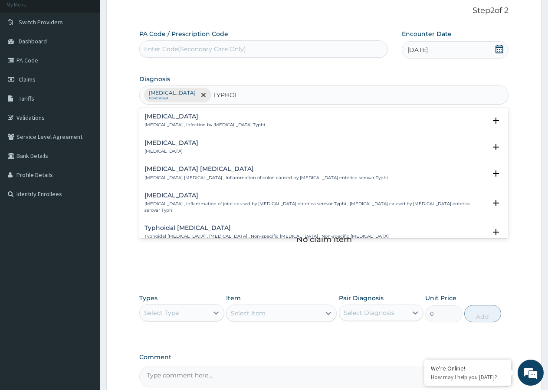
type input "[MEDICAL_DATA]"
click at [192, 126] on p "[MEDICAL_DATA] , Infection by [MEDICAL_DATA] Typhi" at bounding box center [204, 125] width 121 height 6
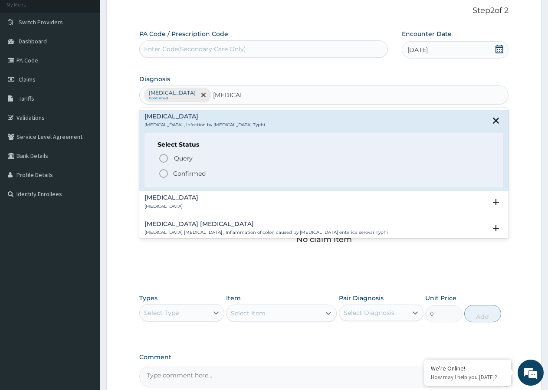
click at [164, 173] on icon "status option filled" at bounding box center [163, 173] width 10 height 10
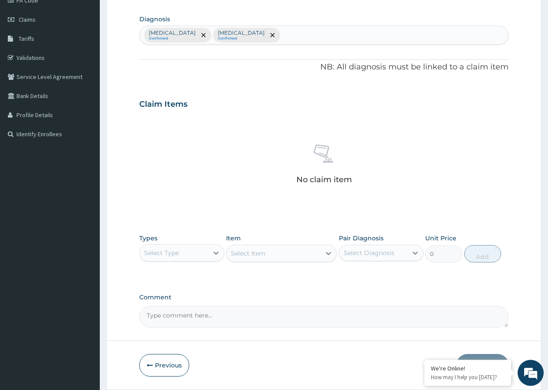
scroll to position [142, 0]
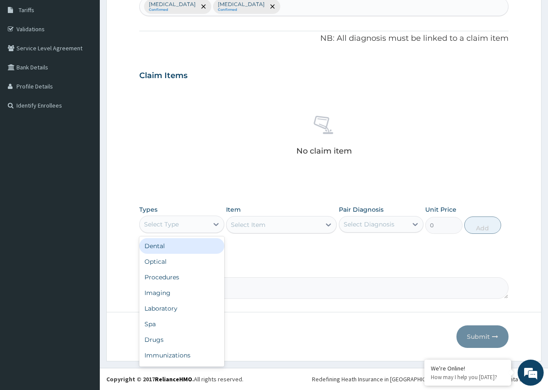
click at [193, 224] on div "Select Type" at bounding box center [174, 224] width 68 height 14
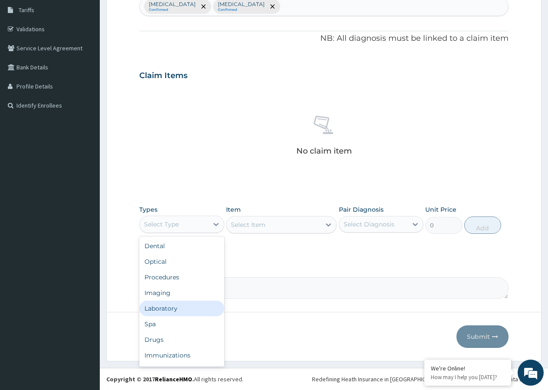
click at [190, 307] on div "Laboratory" at bounding box center [181, 308] width 85 height 16
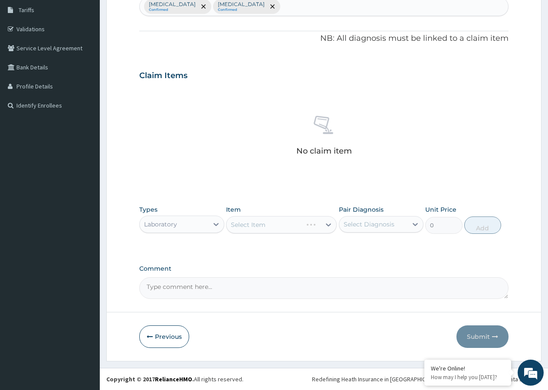
click at [283, 219] on div "Select Item" at bounding box center [281, 224] width 111 height 17
click at [298, 222] on div "Select Item" at bounding box center [281, 224] width 111 height 17
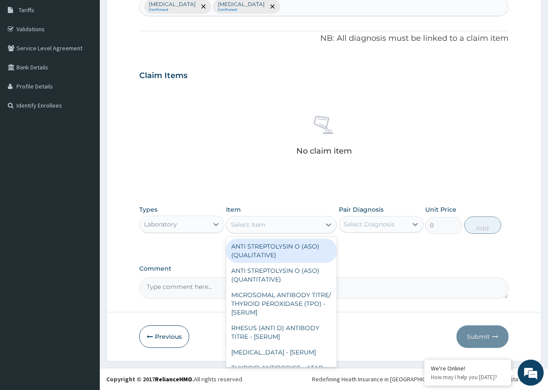
click at [307, 224] on div "Select Item" at bounding box center [273, 225] width 94 height 14
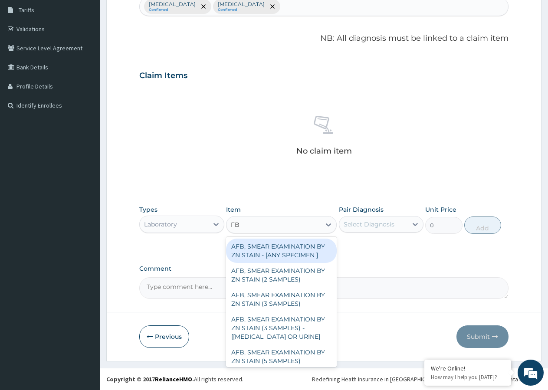
type input "FBC"
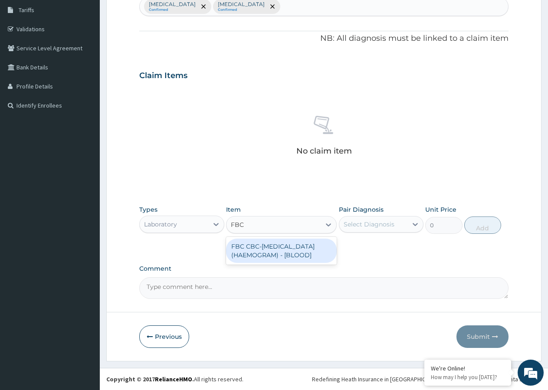
click at [299, 251] on div "FBC CBC-[MEDICAL_DATA] (HAEMOGRAM) - [BLOOD]" at bounding box center [281, 250] width 111 height 24
type input "4300"
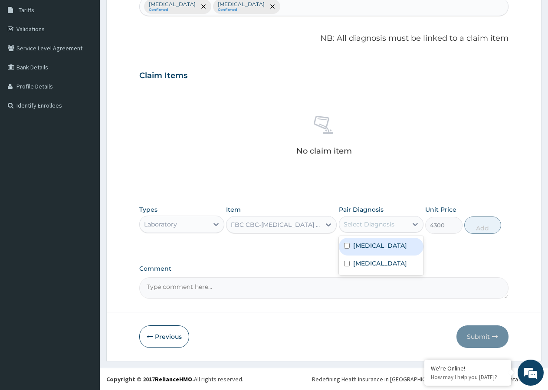
click at [359, 222] on div "Select Diagnosis" at bounding box center [368, 224] width 51 height 9
click at [346, 264] on input "checkbox" at bounding box center [347, 264] width 6 height 6
checkbox input "true"
click at [479, 228] on button "Add" at bounding box center [482, 224] width 37 height 17
type input "0"
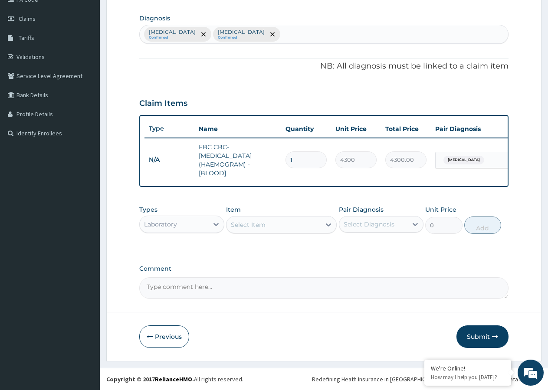
scroll to position [121, 0]
click at [298, 228] on div "Select Item" at bounding box center [273, 225] width 94 height 14
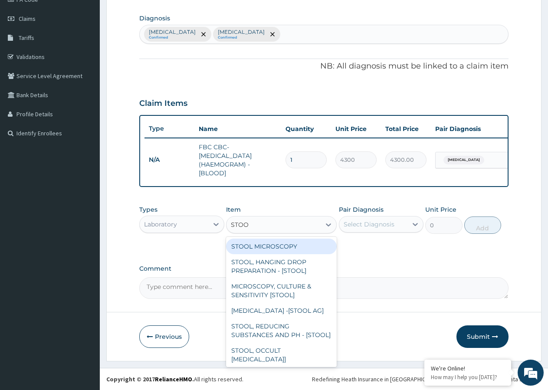
type input "STOOL"
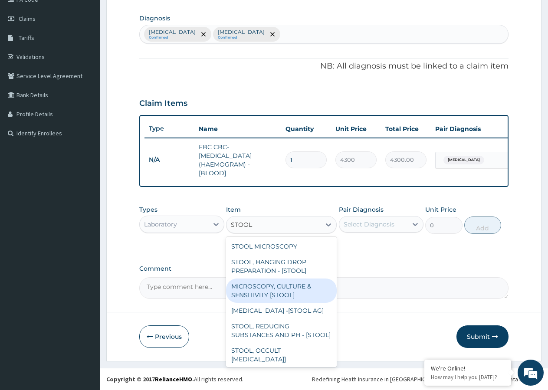
click at [287, 297] on div "MICROSCOPY, CULTURE & SENSITIVITY [STOOL]" at bounding box center [281, 290] width 111 height 24
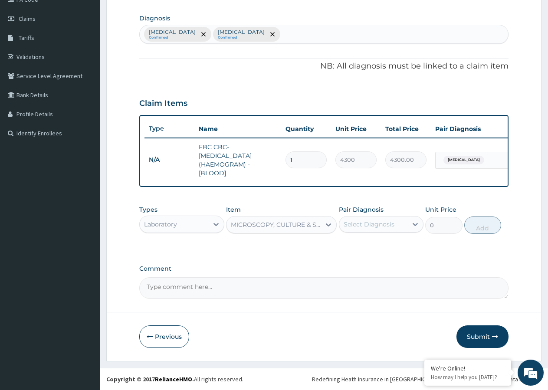
type input "4837.5"
click at [362, 227] on div "Select Diagnosis" at bounding box center [368, 224] width 51 height 9
click at [347, 265] on input "checkbox" at bounding box center [347, 264] width 6 height 6
checkbox input "true"
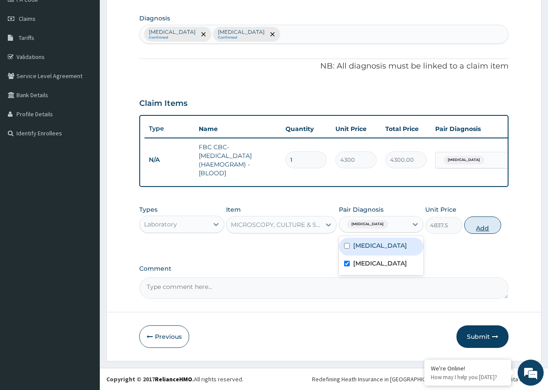
click at [477, 228] on button "Add" at bounding box center [482, 224] width 37 height 17
type input "0"
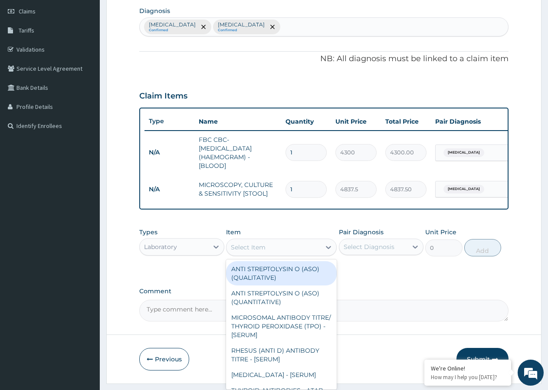
click at [262, 251] on div "Select Item" at bounding box center [248, 247] width 35 height 9
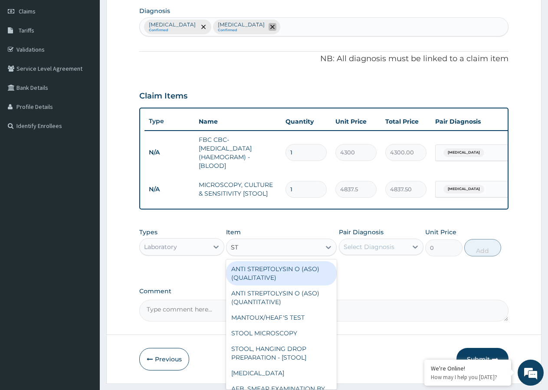
click at [270, 29] on icon "remove selection option" at bounding box center [272, 27] width 4 height 4
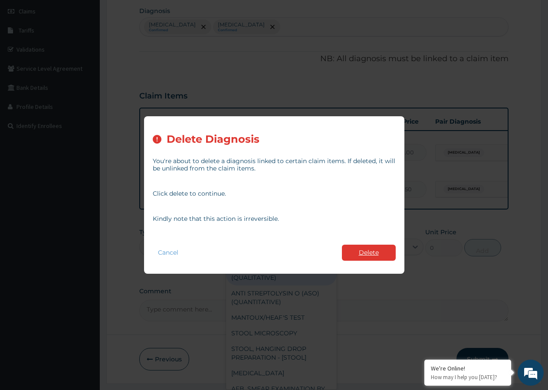
type input "ST"
click at [359, 249] on button "Delete" at bounding box center [369, 252] width 54 height 16
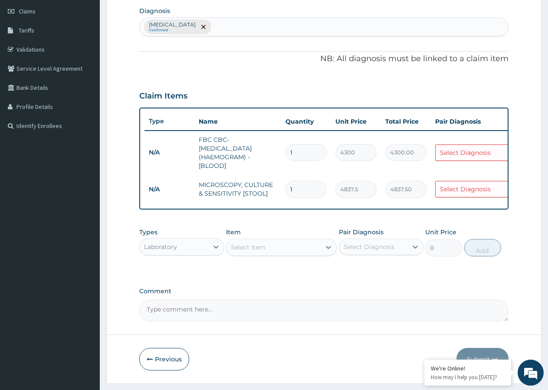
click at [189, 25] on div "[MEDICAL_DATA] Confirmed" at bounding box center [324, 27] width 368 height 18
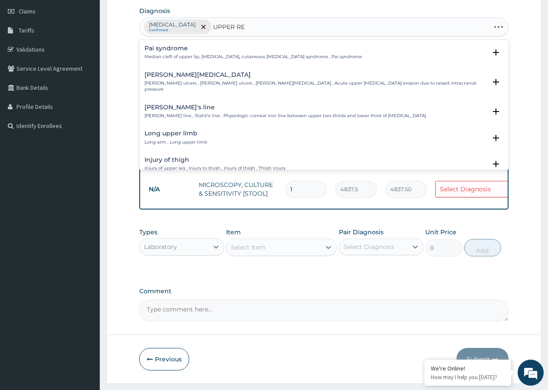
type input "UPPER RES"
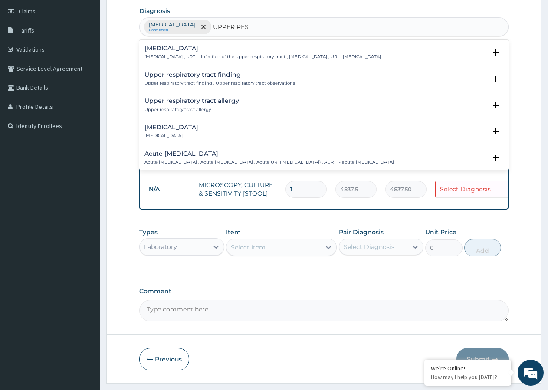
click at [204, 57] on p "[MEDICAL_DATA] , URTI - Infection of the upper respiratory tract , [MEDICAL_DAT…" at bounding box center [262, 57] width 236 height 6
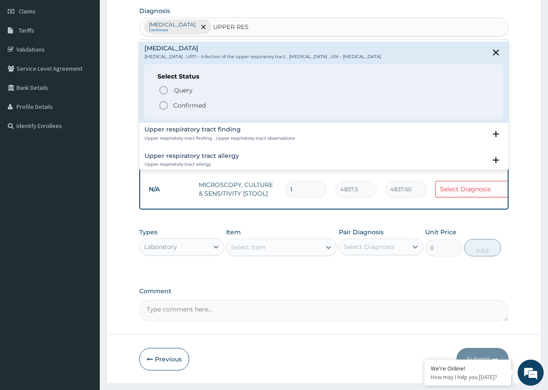
click at [166, 103] on icon "status option filled" at bounding box center [163, 105] width 10 height 10
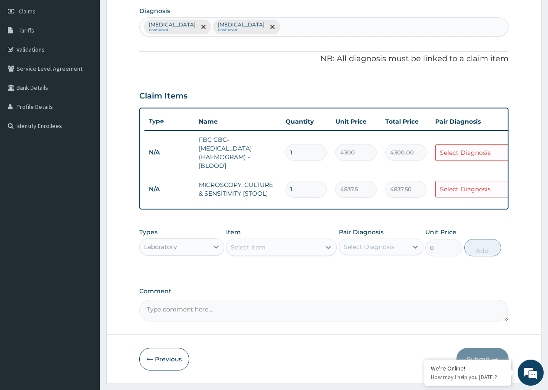
click at [452, 157] on div "Select Diagnosis" at bounding box center [470, 153] width 70 height 14
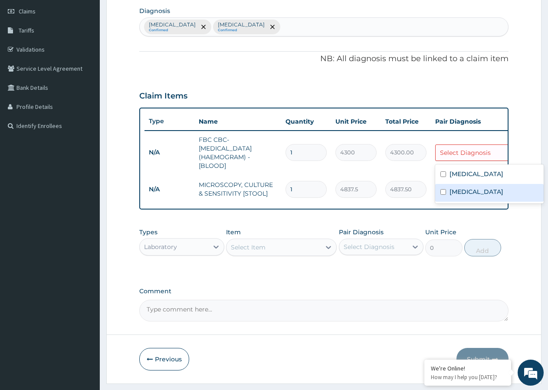
click at [446, 195] on div "[MEDICAL_DATA]" at bounding box center [489, 193] width 108 height 18
checkbox input "true"
click at [512, 218] on form "Step 2 of 2 PA Code / Prescription Code Enter Code(Secondary Care Only) Encount…" at bounding box center [323, 154] width 435 height 459
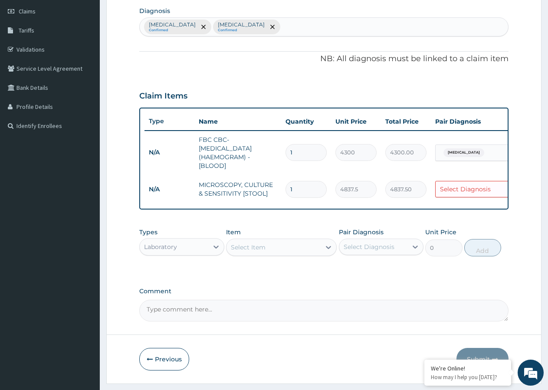
click at [450, 190] on div "Select Diagnosis" at bounding box center [465, 189] width 51 height 9
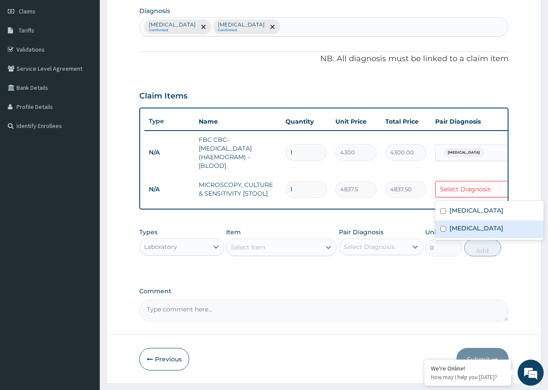
click at [444, 231] on input "checkbox" at bounding box center [443, 229] width 6 height 6
checkbox input "true"
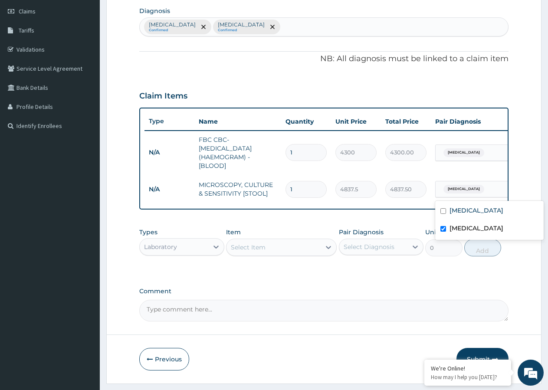
click at [508, 254] on form "Step 2 of 2 PA Code / Prescription Code Enter Code(Secondary Care Only) Encount…" at bounding box center [323, 154] width 435 height 459
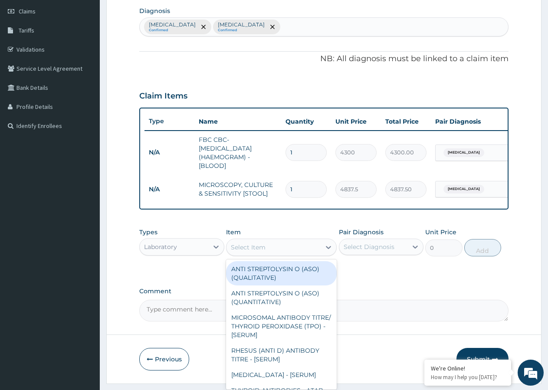
click at [273, 254] on div "Select Item" at bounding box center [273, 247] width 94 height 14
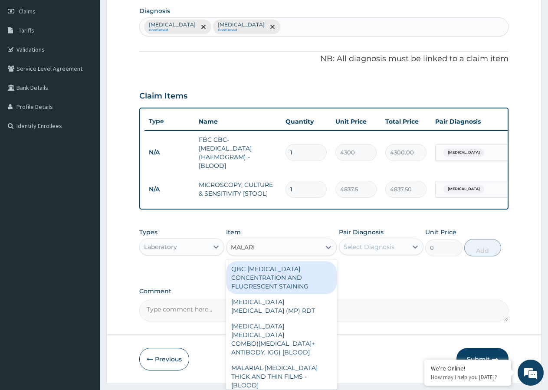
type input "[MEDICAL_DATA]"
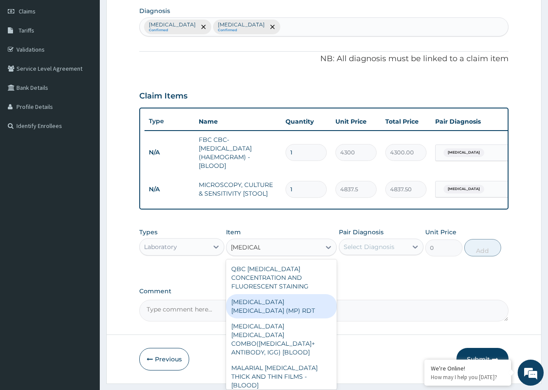
click at [297, 310] on div "[MEDICAL_DATA] [MEDICAL_DATA] (MP) RDT" at bounding box center [281, 306] width 111 height 24
type input "1612.5"
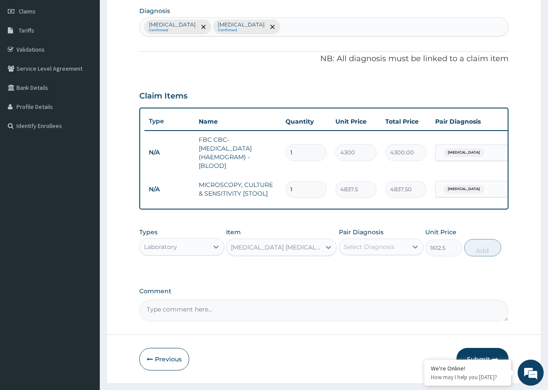
click at [365, 251] on div "Select Diagnosis" at bounding box center [368, 246] width 51 height 9
click at [345, 271] on input "checkbox" at bounding box center [347, 268] width 6 height 6
checkbox input "true"
click at [478, 256] on button "Add" at bounding box center [482, 247] width 37 height 17
type input "0"
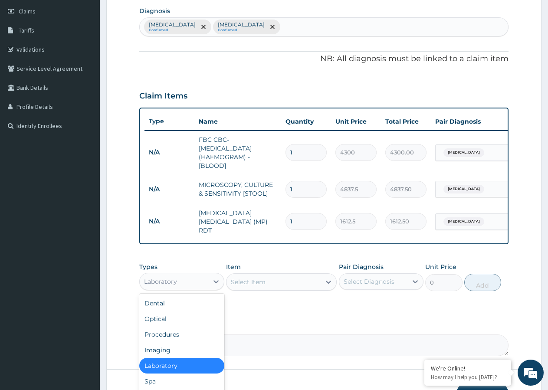
click at [199, 285] on div "Laboratory" at bounding box center [174, 281] width 68 height 14
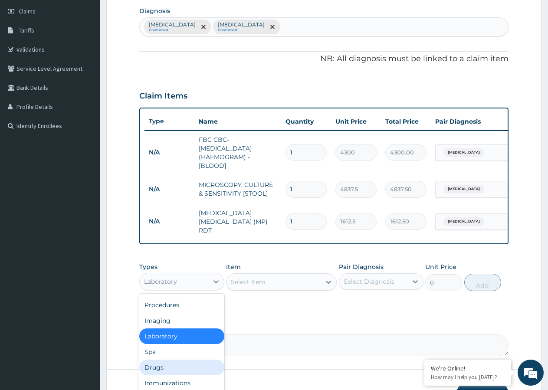
click at [173, 371] on div "Drugs" at bounding box center [181, 367] width 85 height 16
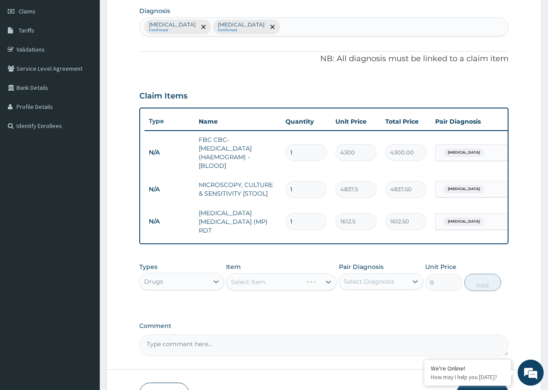
click at [252, 286] on div "Select Item" at bounding box center [281, 281] width 111 height 17
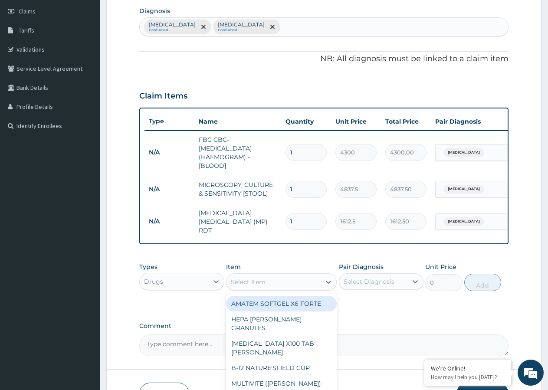
click at [277, 289] on div "Select Item" at bounding box center [273, 282] width 94 height 14
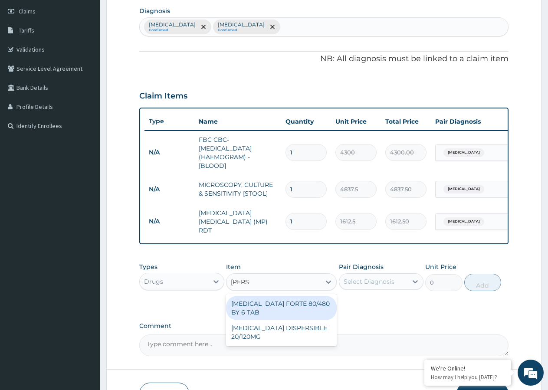
type input "COART"
click at [254, 311] on div "COARTEM FORTE 80/480 BY 6 TAB" at bounding box center [281, 308] width 111 height 24
type input "449.35"
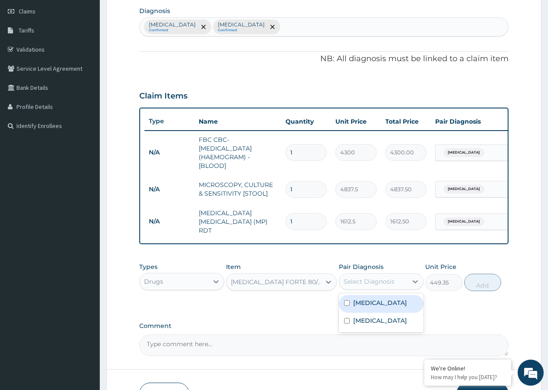
click at [376, 286] on div "Select Diagnosis" at bounding box center [368, 281] width 51 height 9
click at [345, 304] on input "checkbox" at bounding box center [347, 303] width 6 height 6
checkbox input "true"
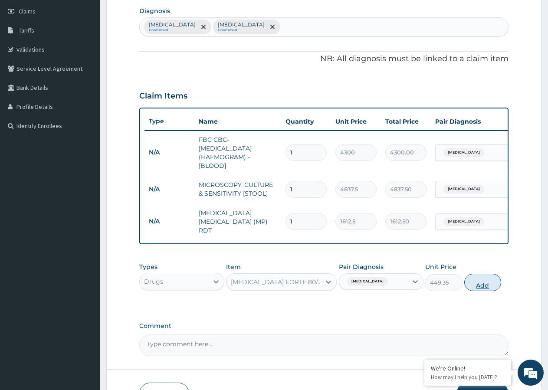
click at [482, 284] on button "Add" at bounding box center [482, 282] width 37 height 17
type input "0"
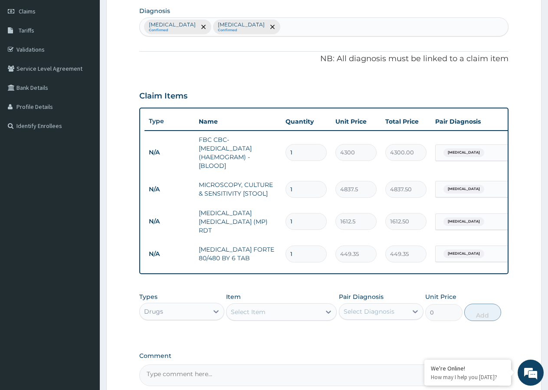
click at [267, 318] on div "Select Item" at bounding box center [273, 312] width 94 height 14
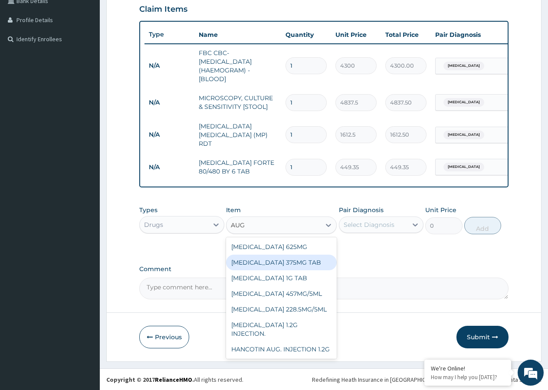
scroll to position [211, 0]
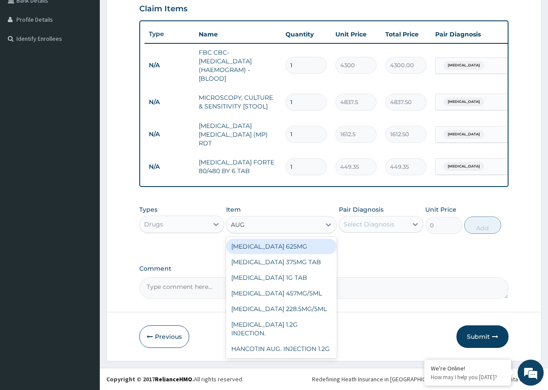
type input "AUG"
click at [293, 163] on input "1" at bounding box center [305, 166] width 41 height 17
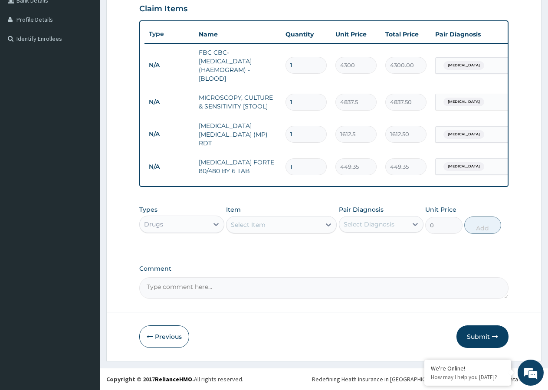
type input "0.00"
type input "6"
type input "2696.10"
type input "6"
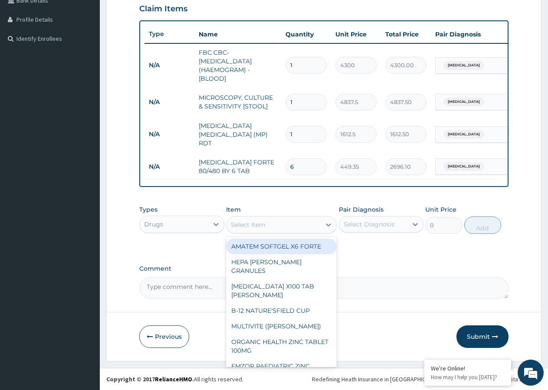
click at [288, 231] on div "Select Item" at bounding box center [273, 225] width 94 height 14
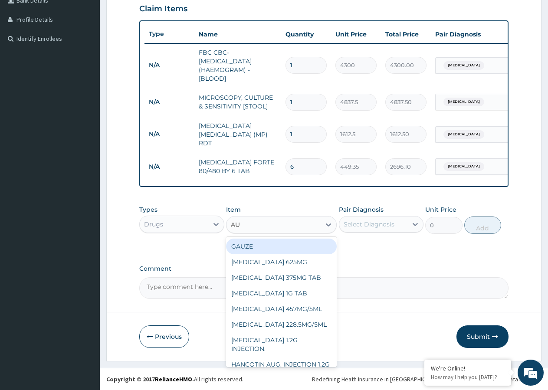
type input "AUG"
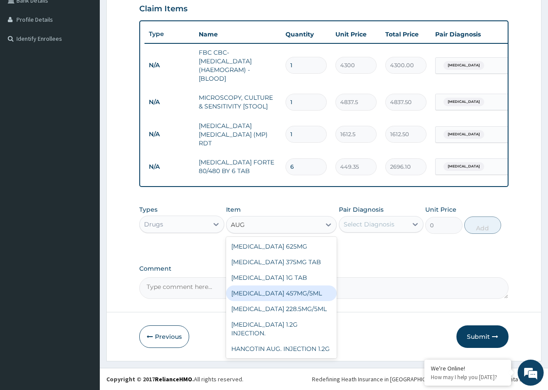
click at [306, 293] on div "AUGMENTIN 457MG/5ML" at bounding box center [281, 293] width 111 height 16
type input "5912.5"
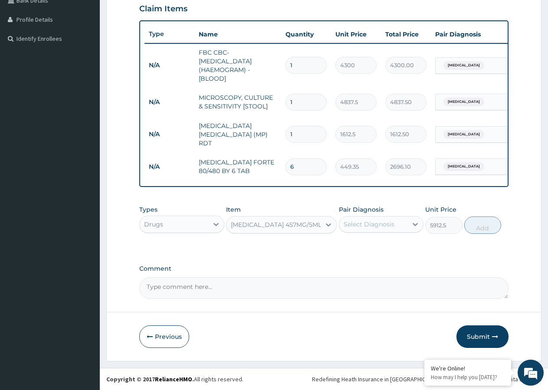
click at [373, 225] on div "Select Diagnosis" at bounding box center [368, 224] width 51 height 9
click at [346, 266] on input "checkbox" at bounding box center [347, 264] width 6 height 6
checkbox input "true"
click at [481, 225] on button "Add" at bounding box center [482, 224] width 37 height 17
type input "0"
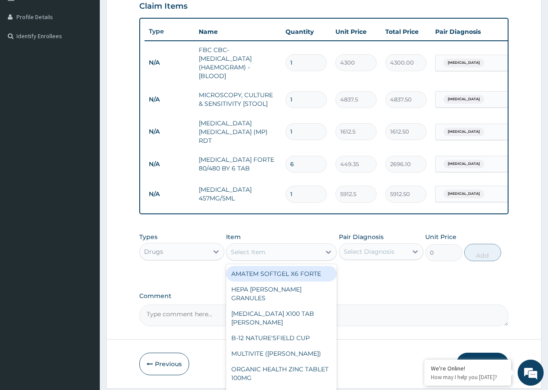
click at [290, 259] on div "Select Item" at bounding box center [273, 252] width 94 height 14
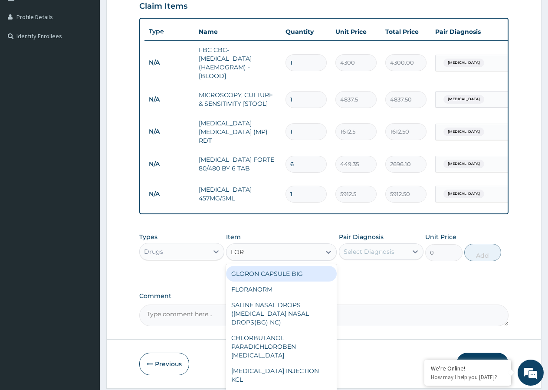
type input "LORA"
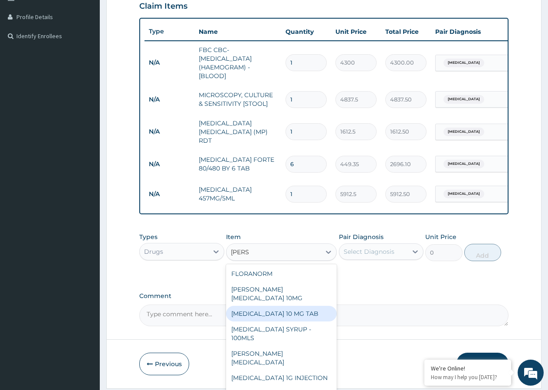
click at [294, 306] on div "LORATADINE 10 MG TAB" at bounding box center [281, 314] width 111 height 16
type input "59.125"
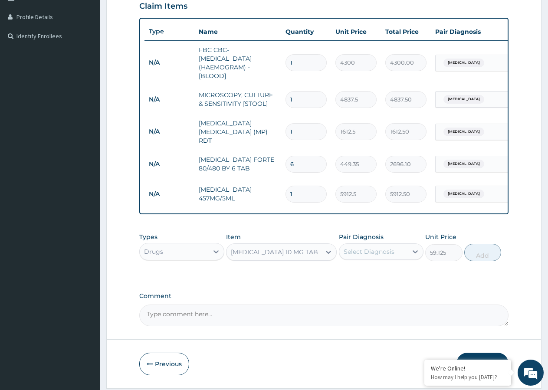
click at [360, 254] on div "Select Diagnosis" at bounding box center [368, 251] width 51 height 9
click at [348, 293] on input "checkbox" at bounding box center [347, 291] width 6 height 6
checkbox input "true"
click at [473, 254] on button "Add" at bounding box center [482, 252] width 37 height 17
type input "0"
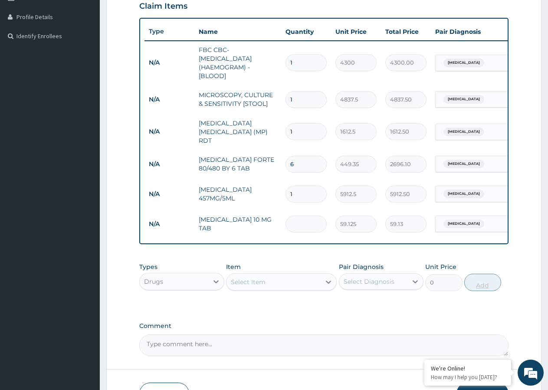
type input "0.00"
type input "5"
type input "295.63"
type input "55"
type input "3251.88"
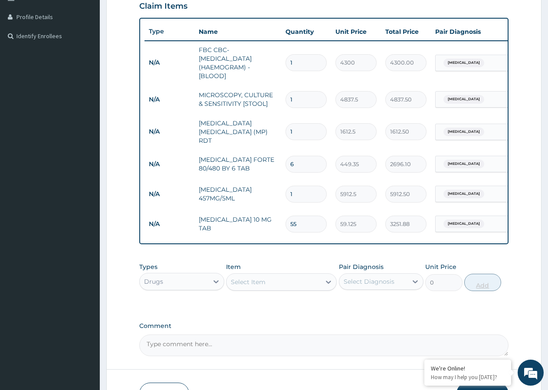
type input "5"
type input "295.63"
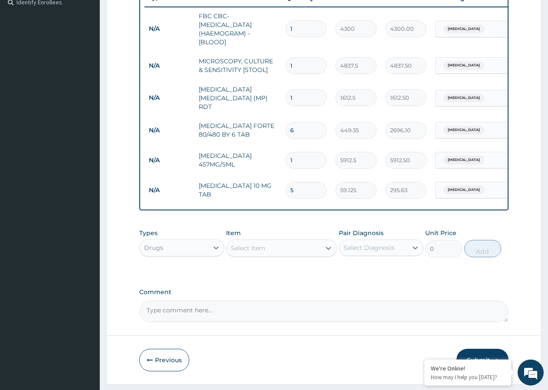
scroll to position [271, 0]
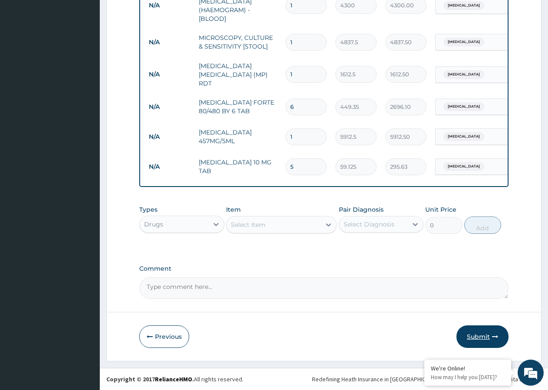
type input "5"
click at [482, 337] on button "Submit" at bounding box center [482, 336] width 52 height 23
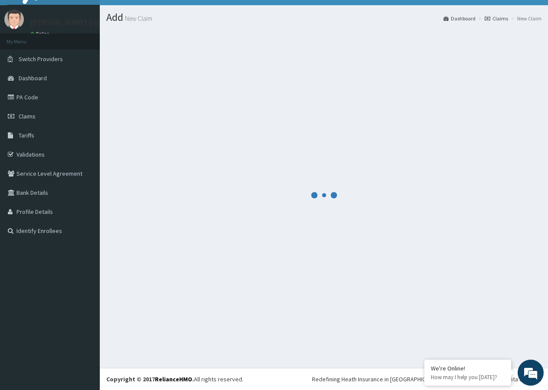
scroll to position [16, 0]
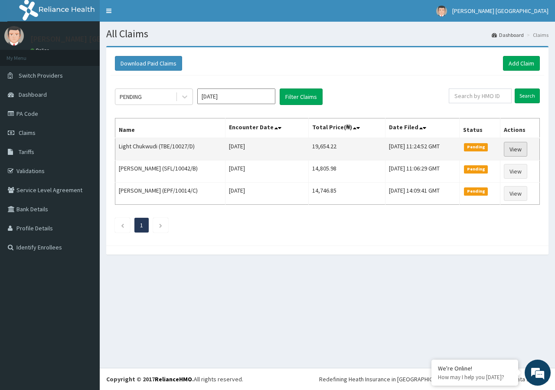
click at [519, 151] on link "View" at bounding box center [515, 149] width 23 height 15
